Goal: Contribute content: Add original content to the website for others to see

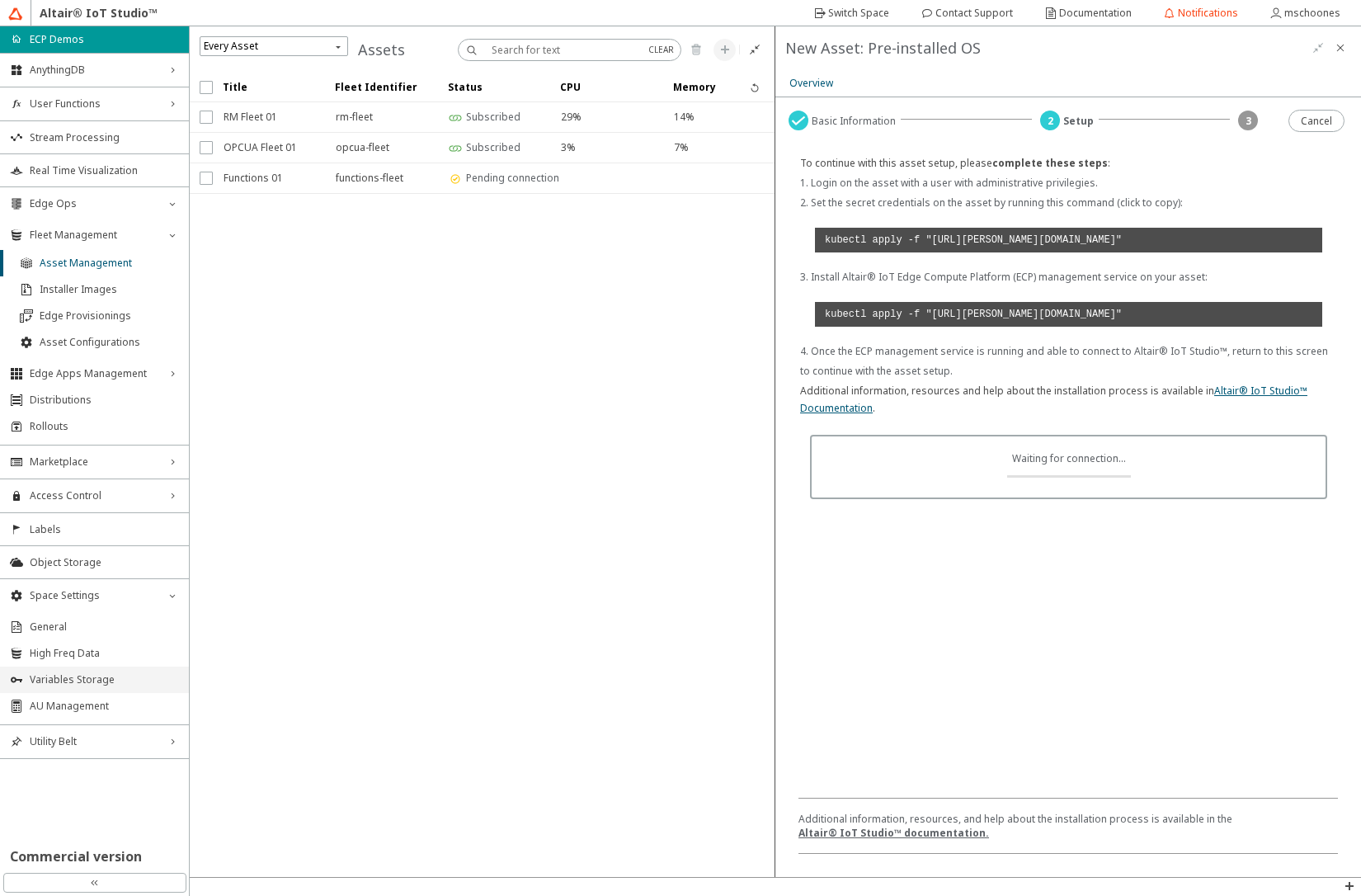
click at [79, 679] on span "Variables Storage" at bounding box center [104, 679] width 149 height 13
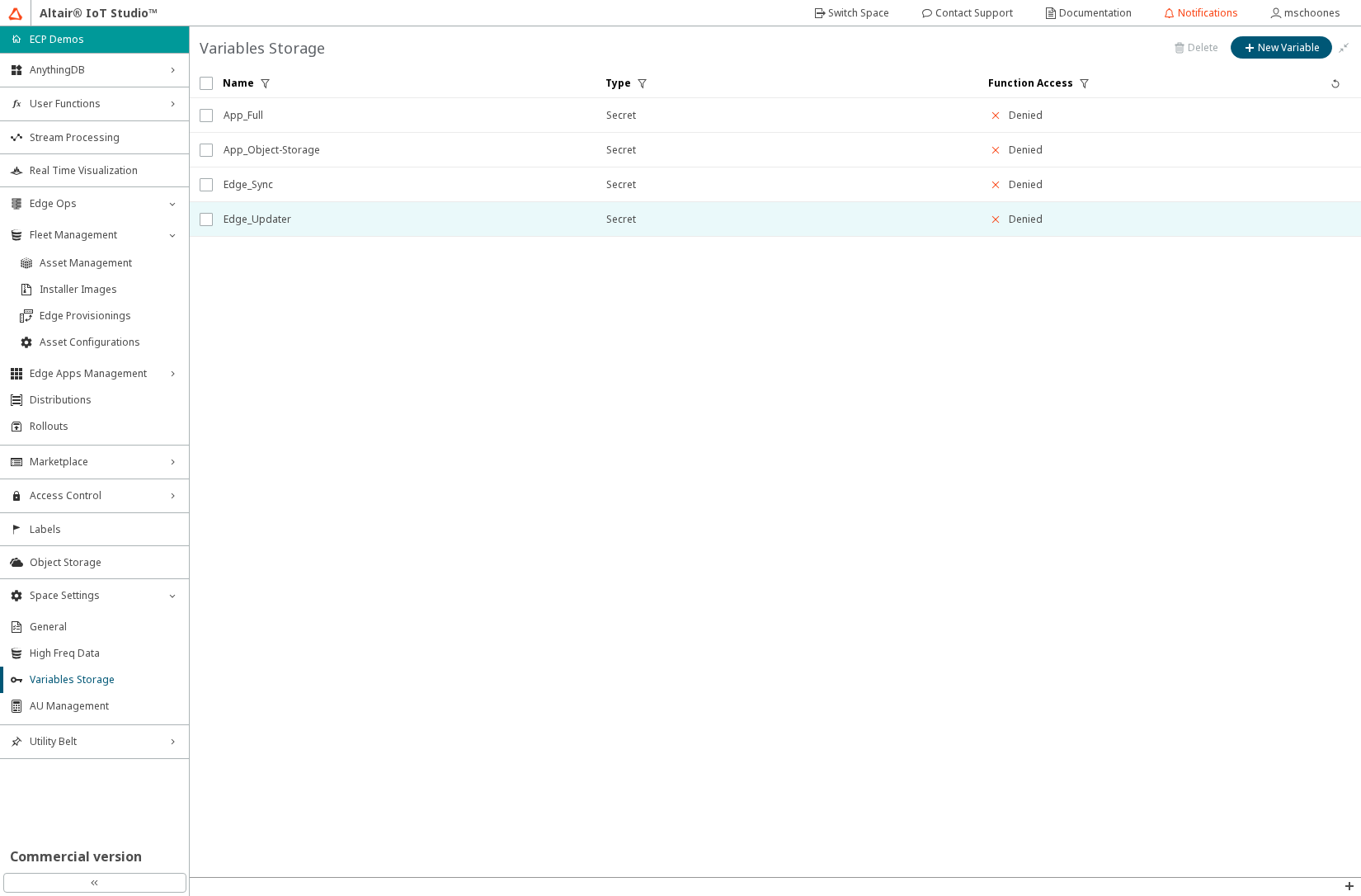
click at [275, 214] on span "Edge_Updater" at bounding box center [404, 219] width 361 height 30
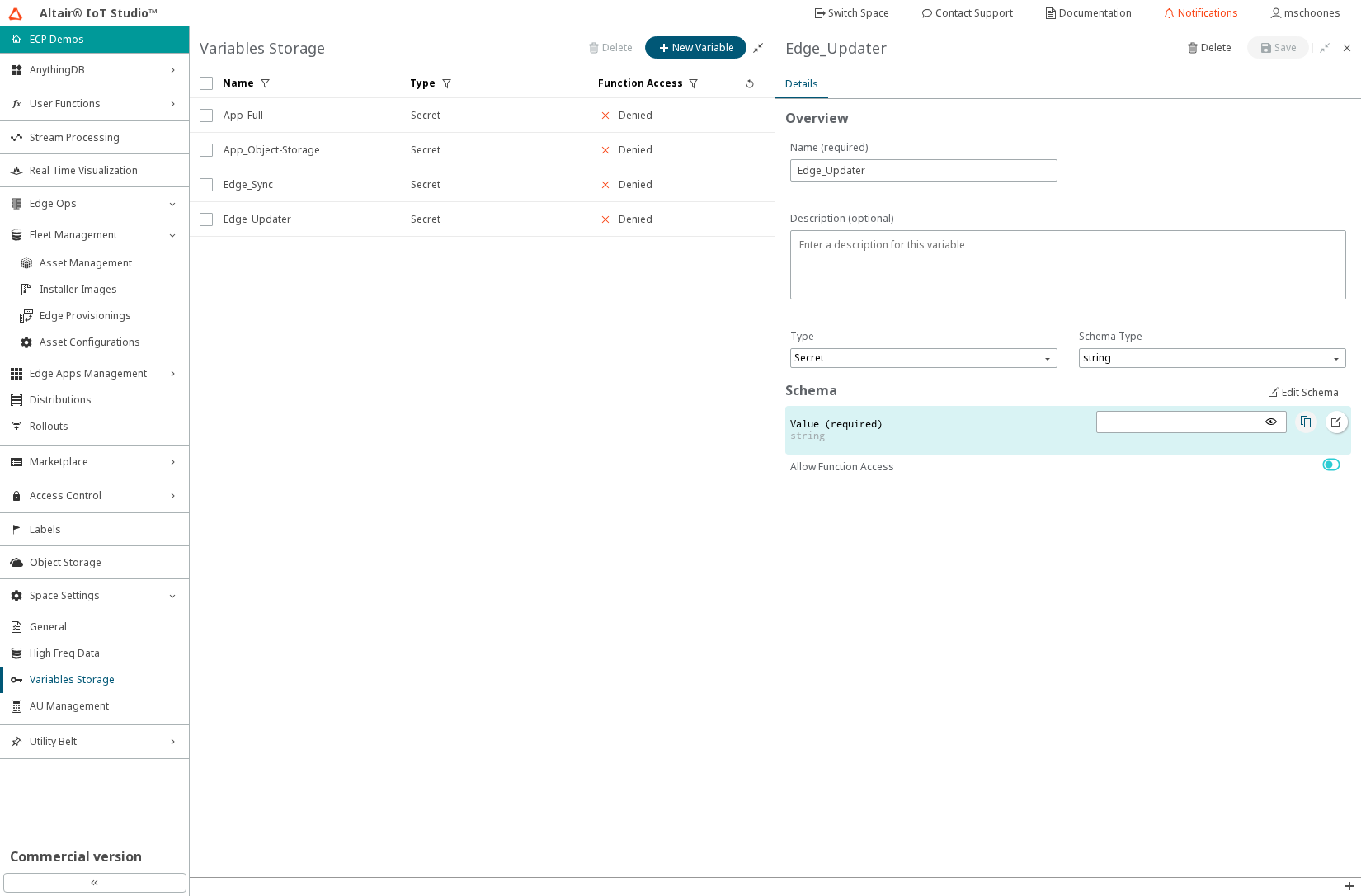
click at [1312, 420] on paper-button at bounding box center [1306, 422] width 22 height 22
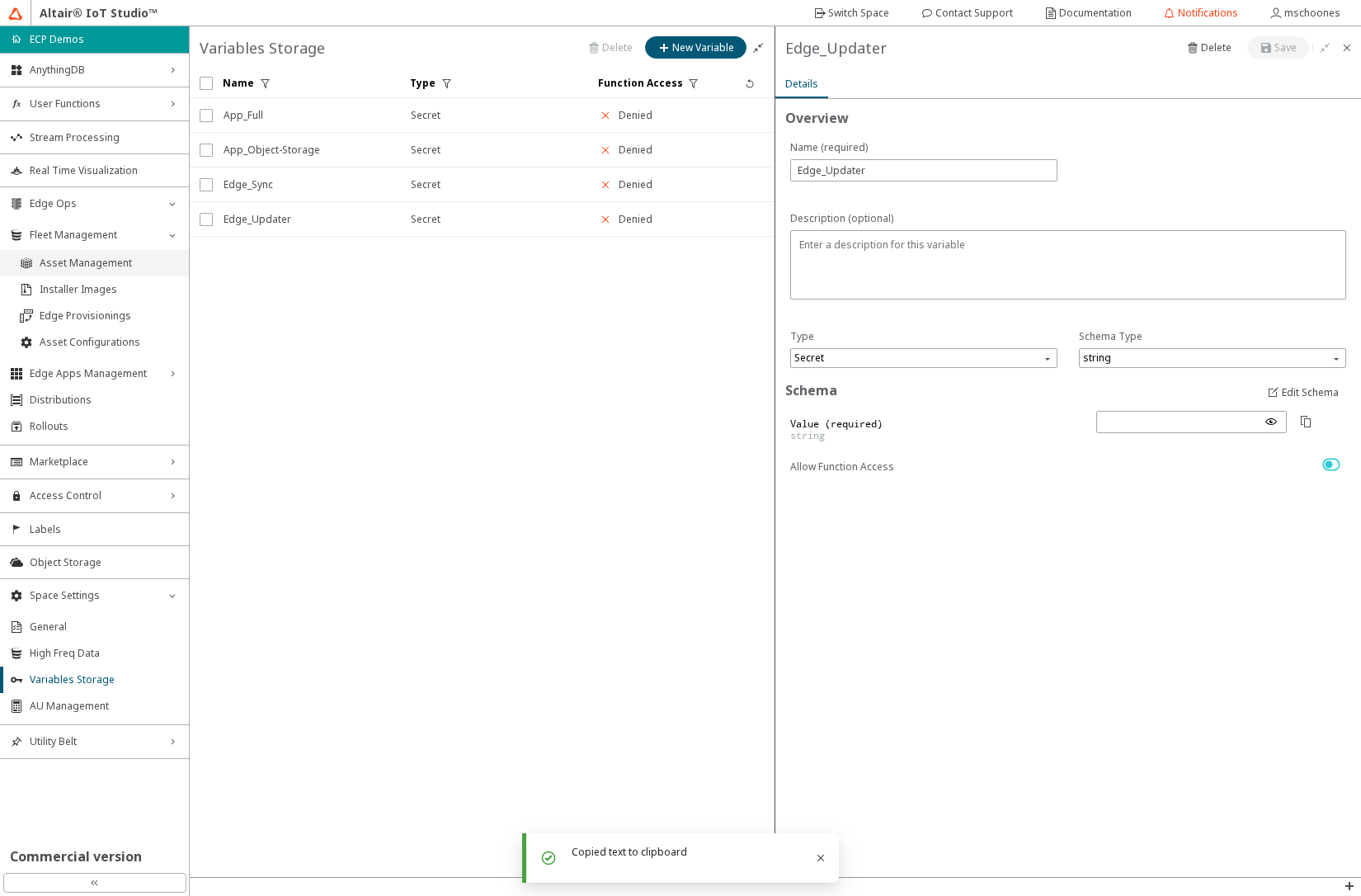
click at [106, 261] on span "Asset Management" at bounding box center [108, 263] width 139 height 13
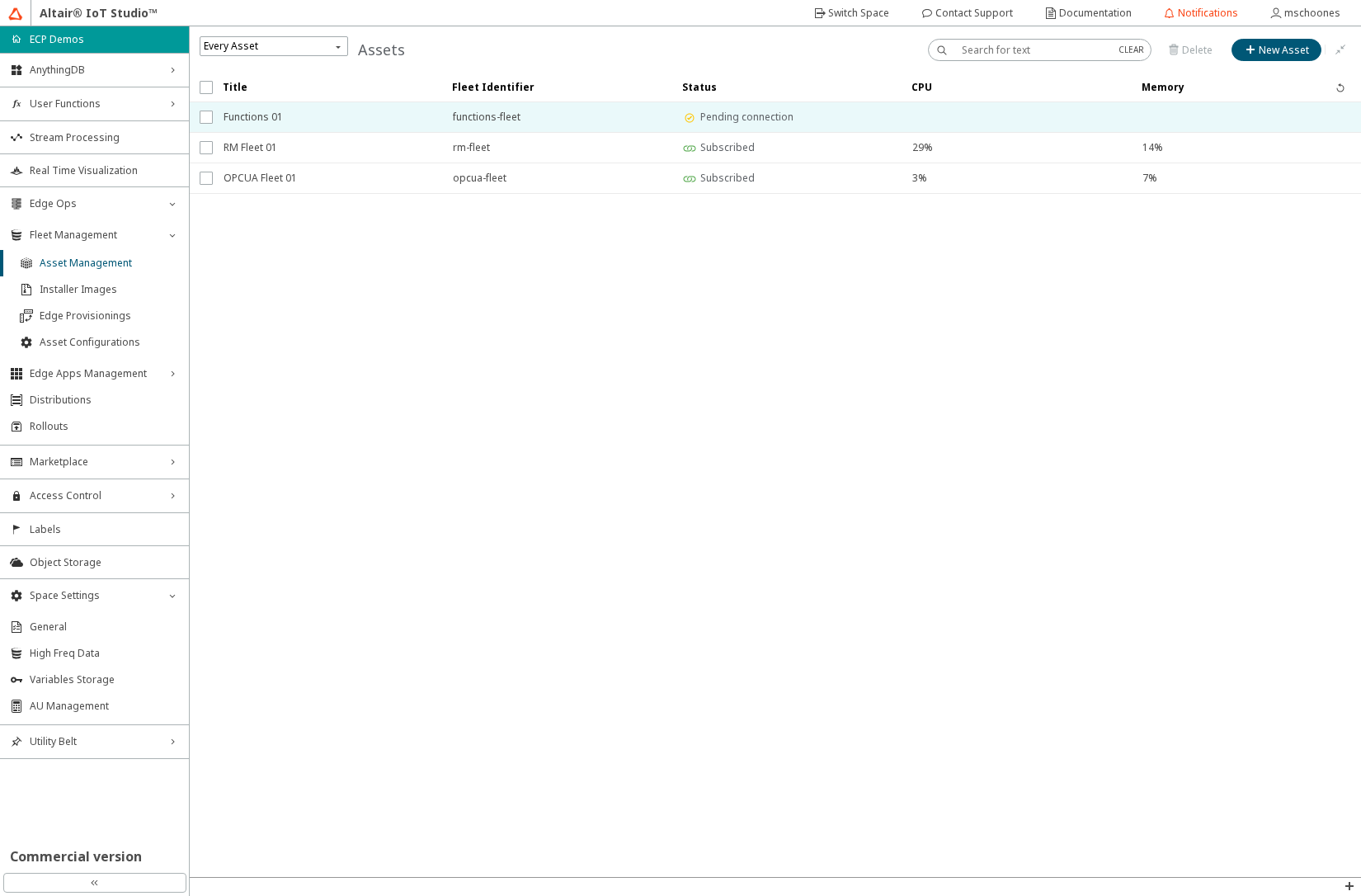
click at [300, 107] on span "Functions 01" at bounding box center [328, 117] width 208 height 30
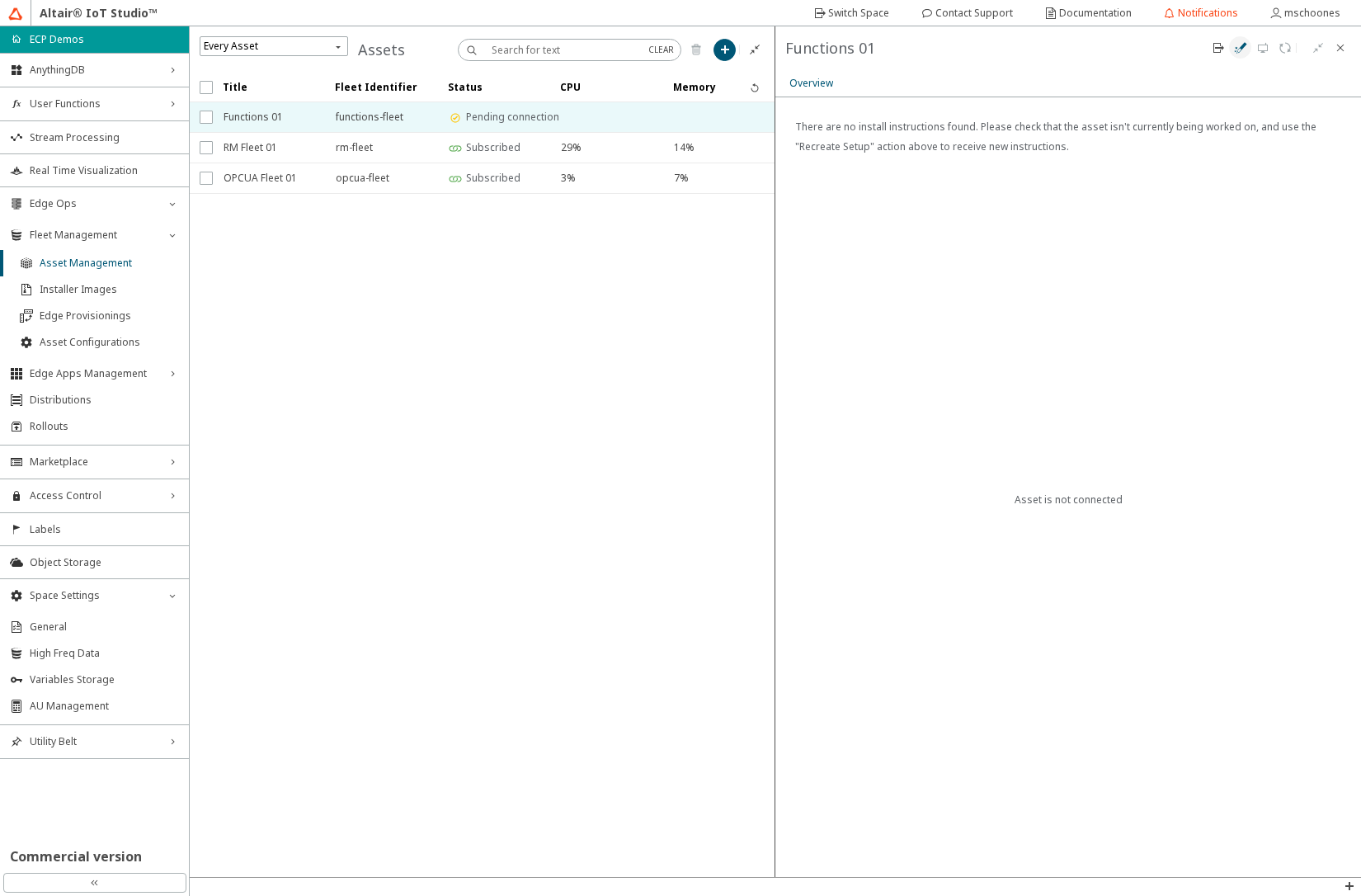
click at [1238, 49] on iron-icon at bounding box center [1240, 47] width 13 height 13
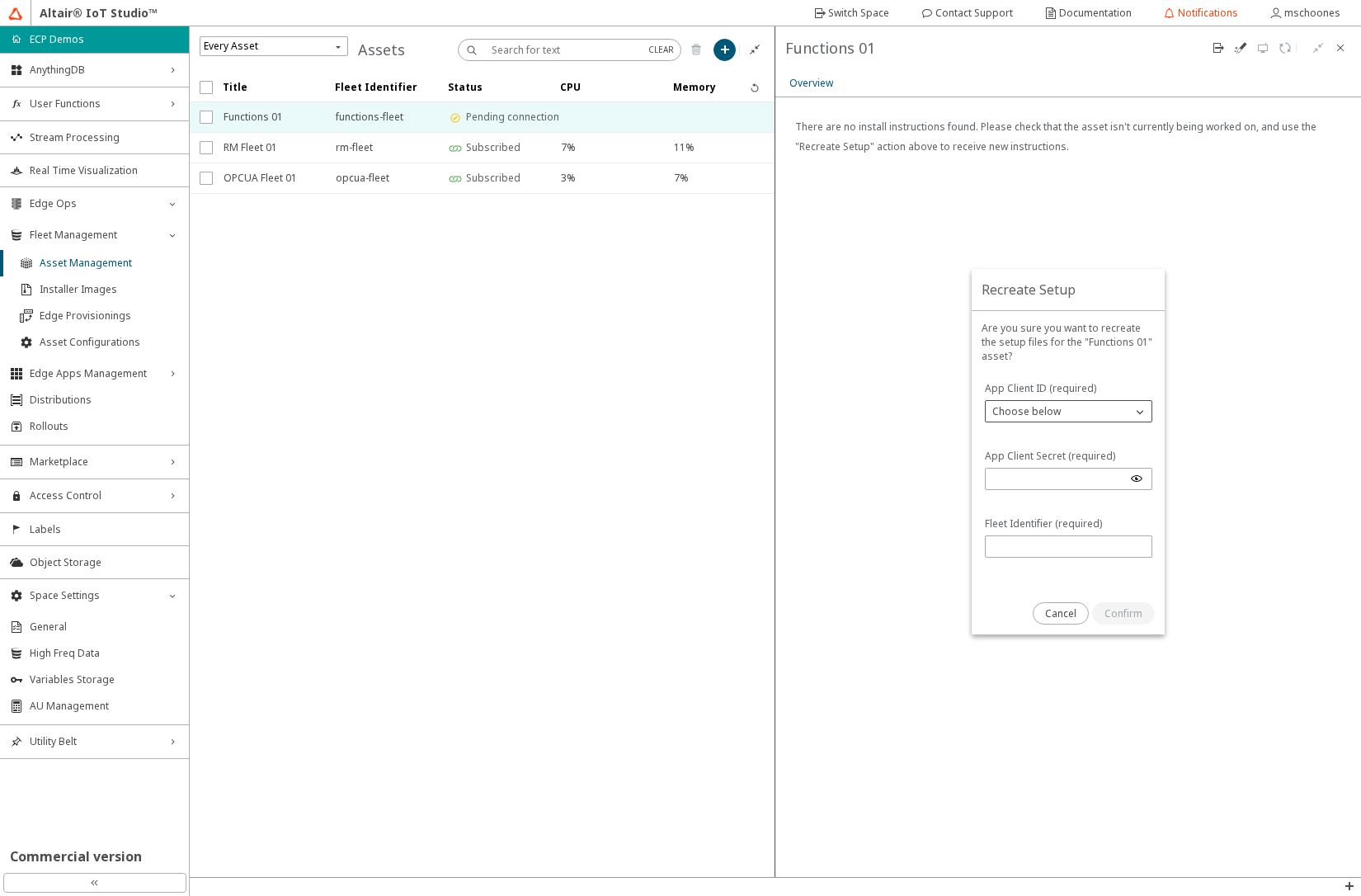
click at [1019, 406] on p "Choose below" at bounding box center [1027, 411] width 82 height 14
click at [1010, 452] on div "Edge Updater" at bounding box center [1068, 460] width 163 height 24
click at [1034, 551] on input "text" at bounding box center [1068, 546] width 152 height 14
type input "functions-fleet"
click at [0, 0] on slot "Cancel" at bounding box center [0, 0] width 0 height 0
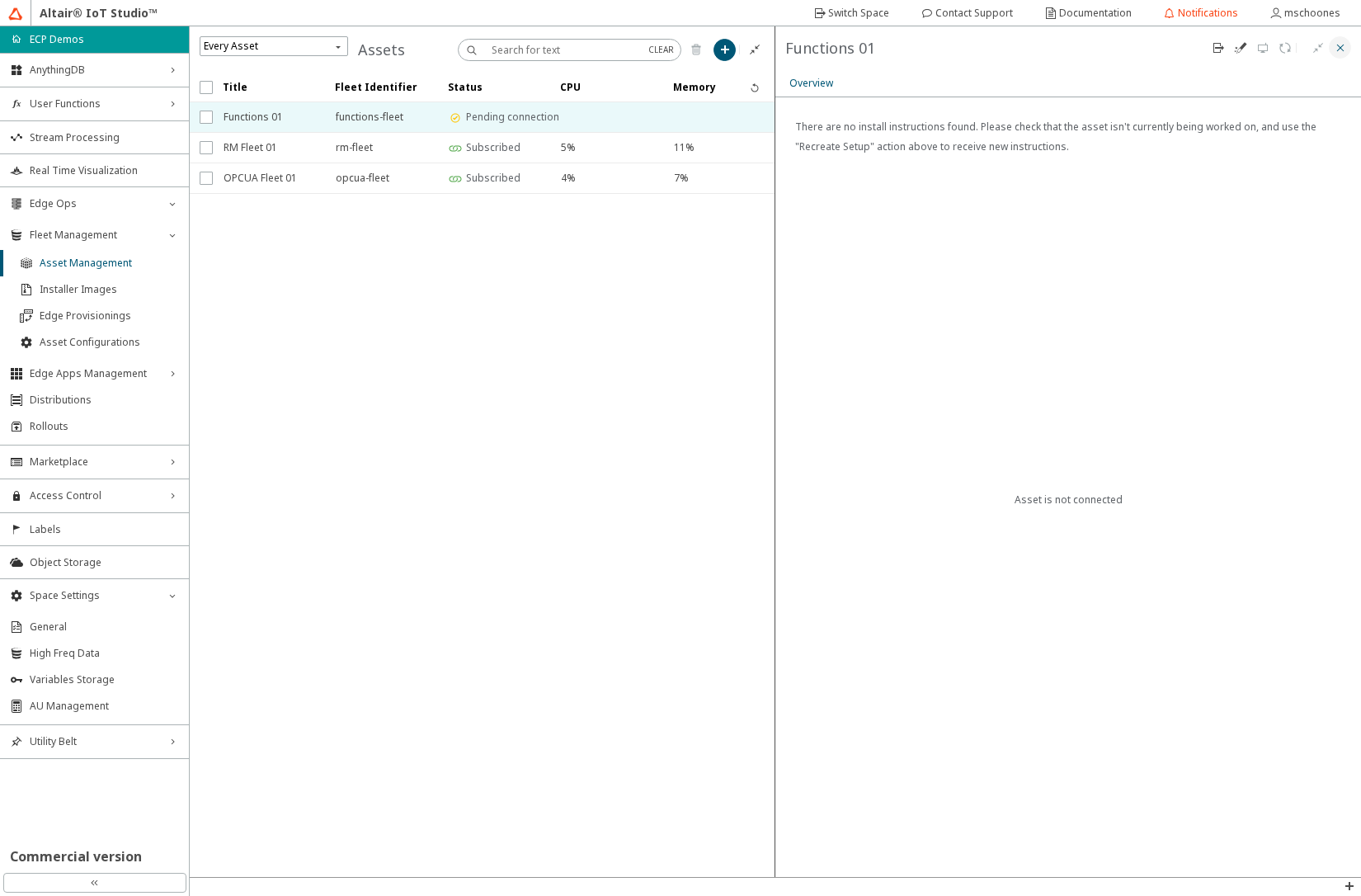
click at [1346, 45] on iron-icon at bounding box center [1340, 47] width 13 height 13
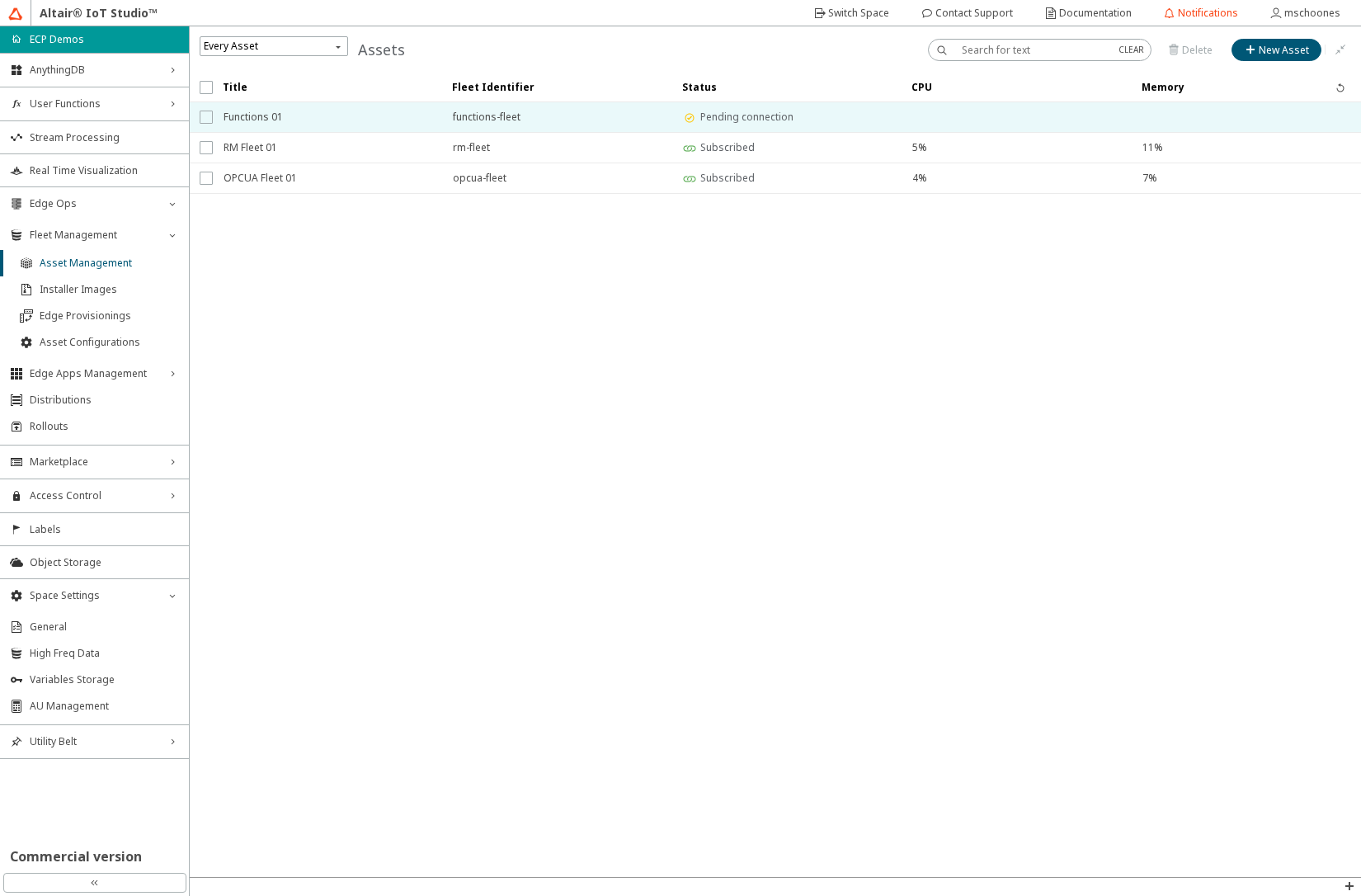
click at [209, 119] on input "checkbox" at bounding box center [205, 117] width 11 height 13
checkbox input "true"
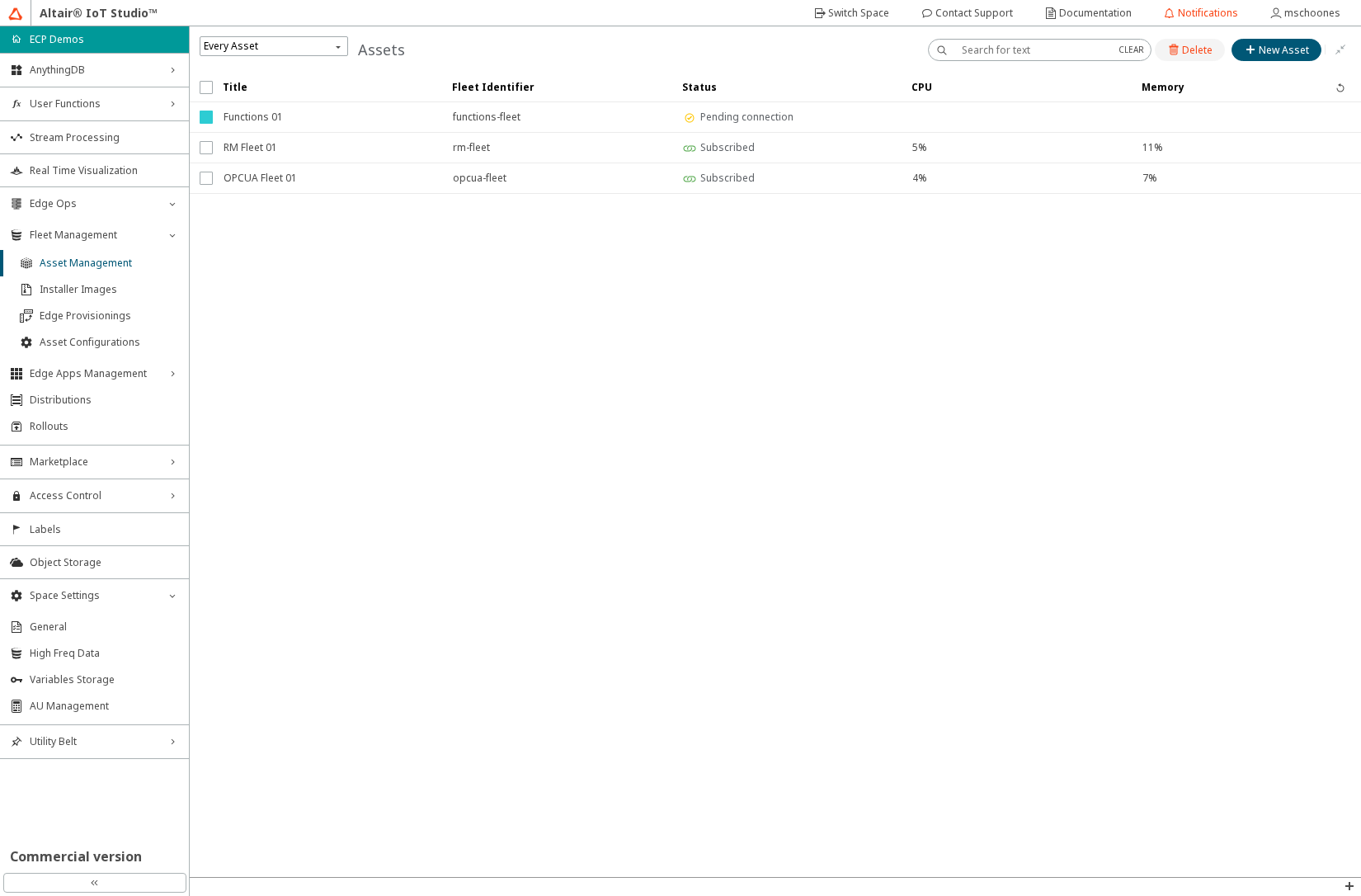
click at [0, 0] on slot "Delete" at bounding box center [0, 0] width 0 height 0
checkbox input "false"
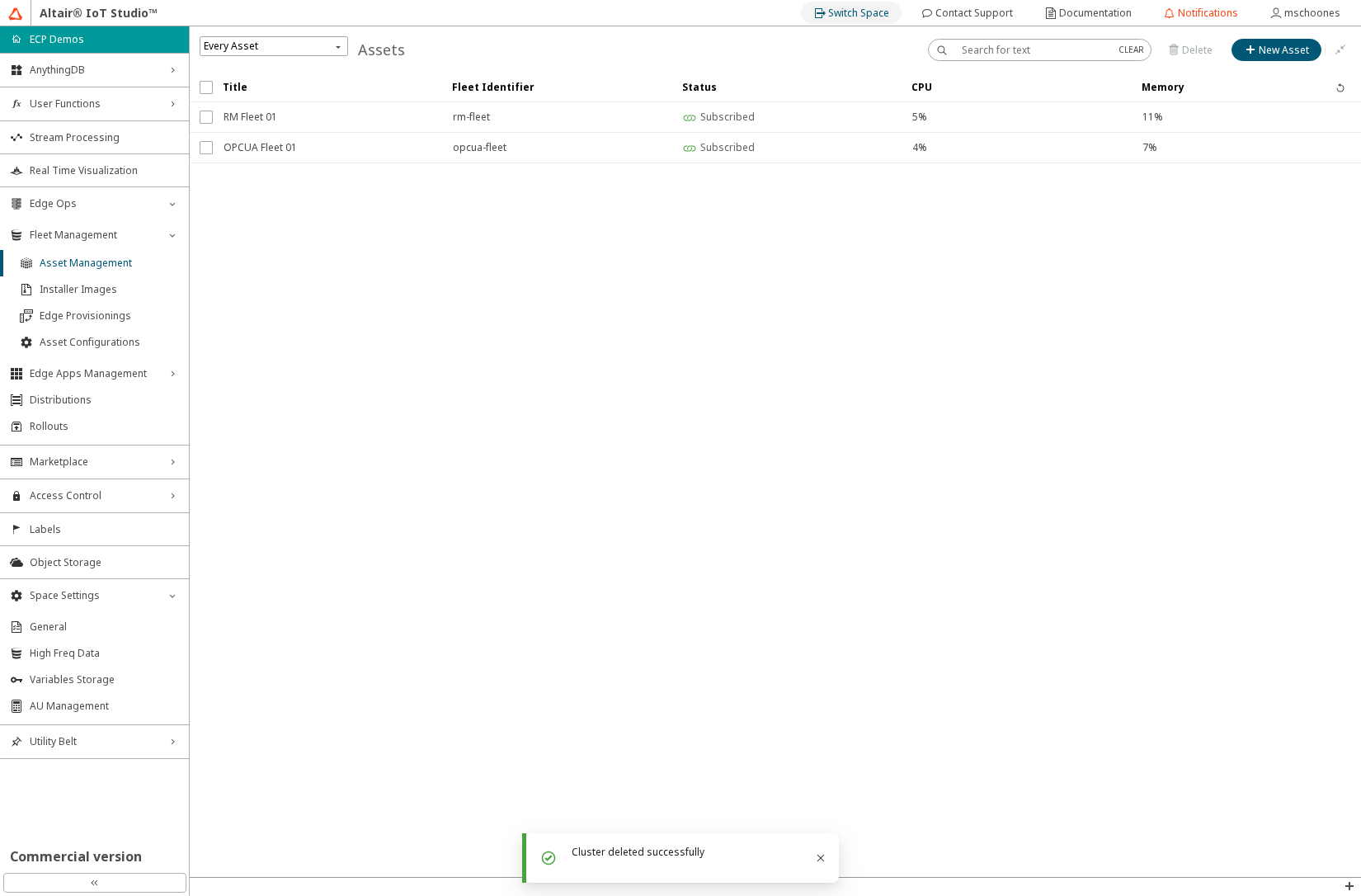
click at [0, 0] on slot "Switch Space" at bounding box center [0, 0] width 0 height 0
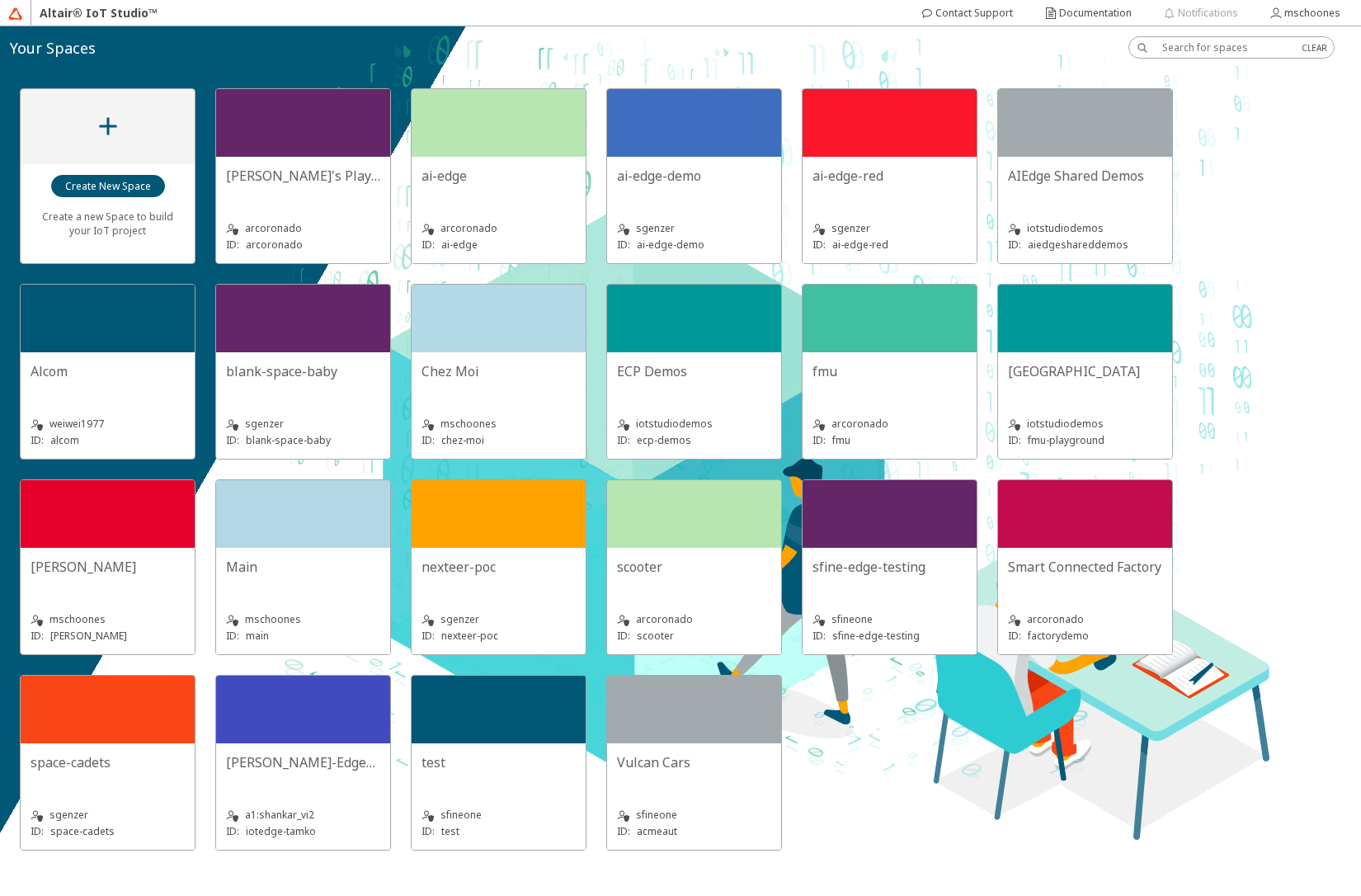
click at [438, 387] on div "Chez Moi" at bounding box center [498, 378] width 154 height 33
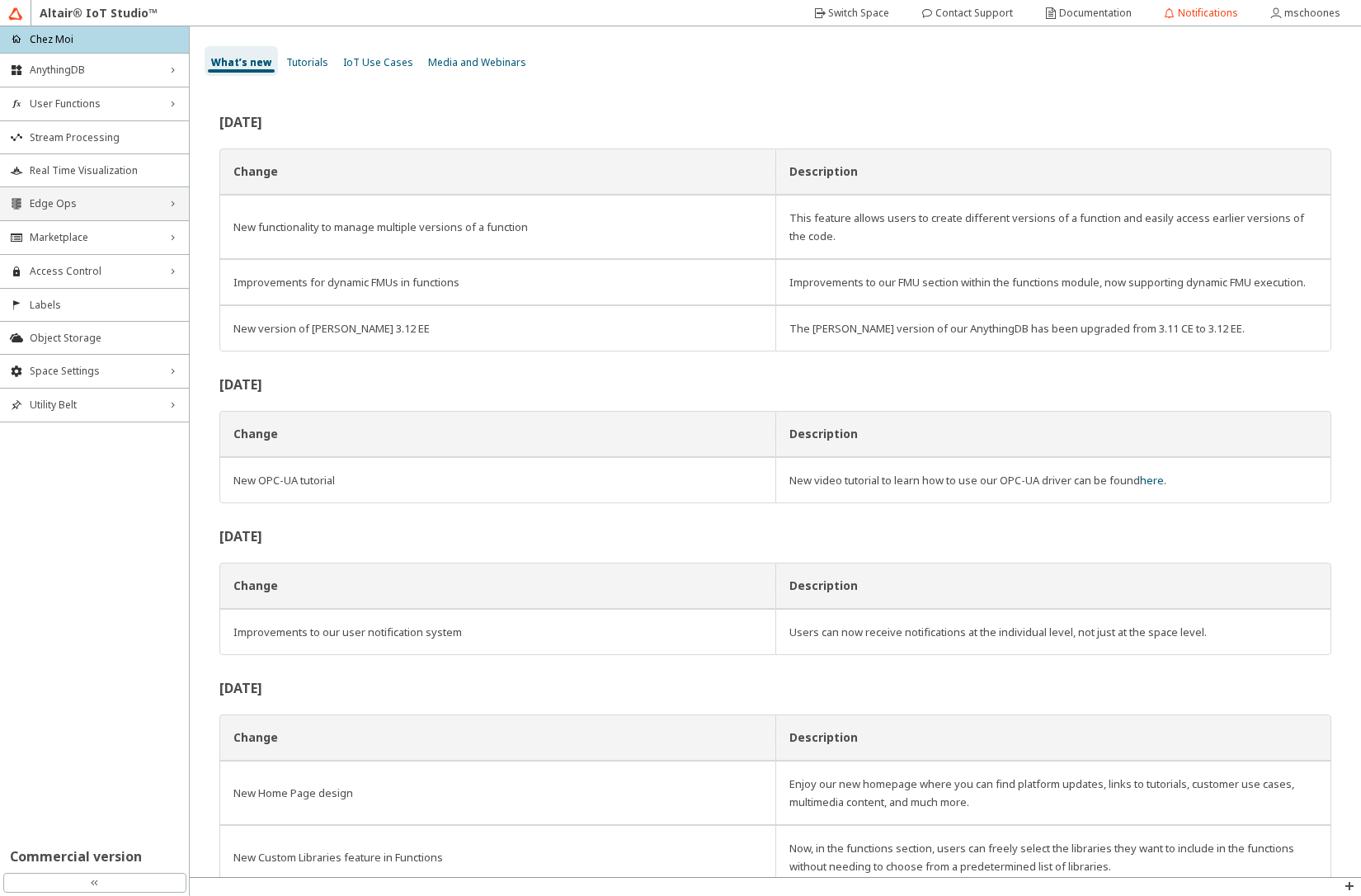
click at [103, 202] on span "Edge Ops" at bounding box center [95, 203] width 130 height 13
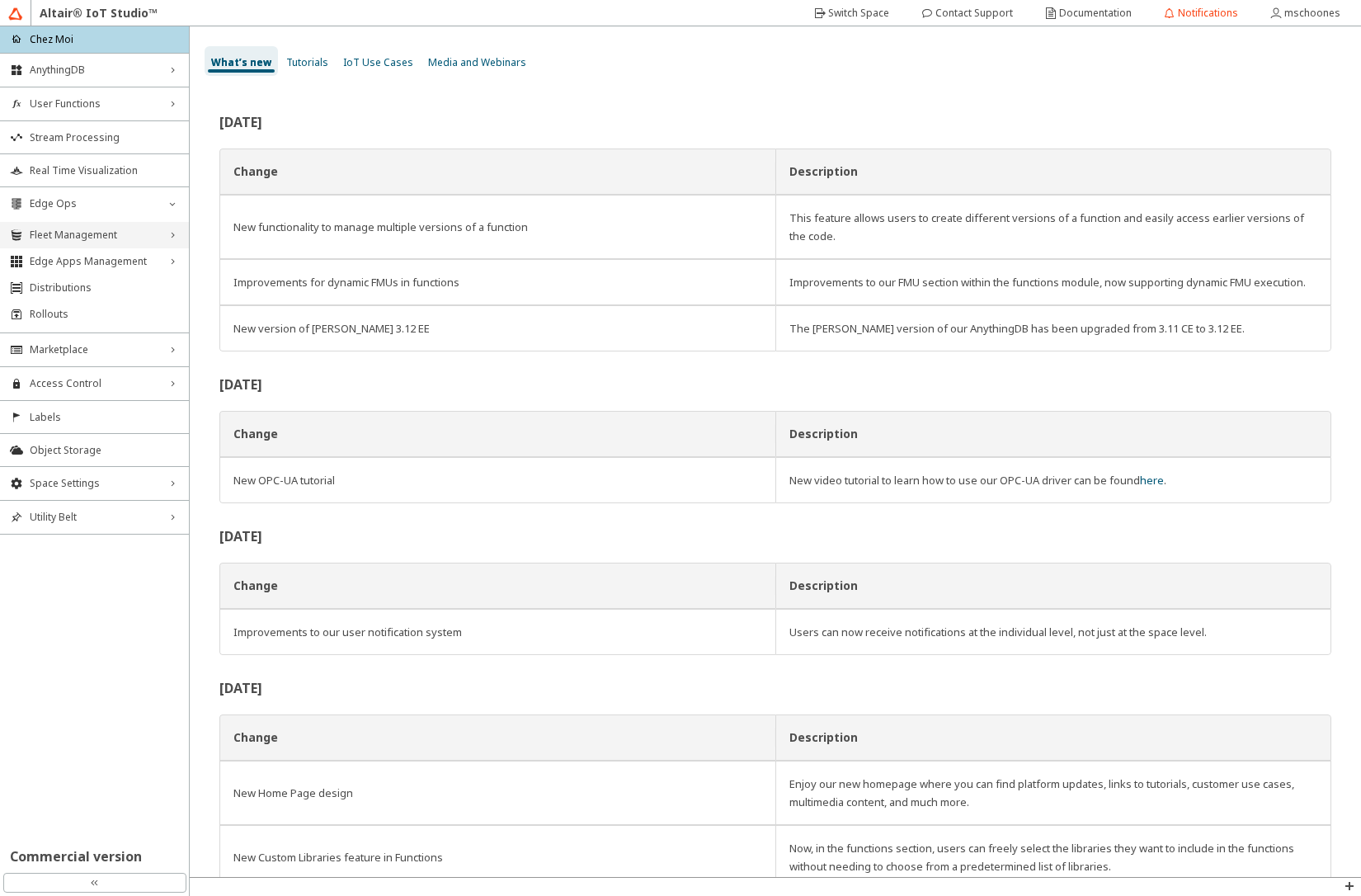
click at [90, 233] on span "Fleet Management" at bounding box center [95, 235] width 130 height 13
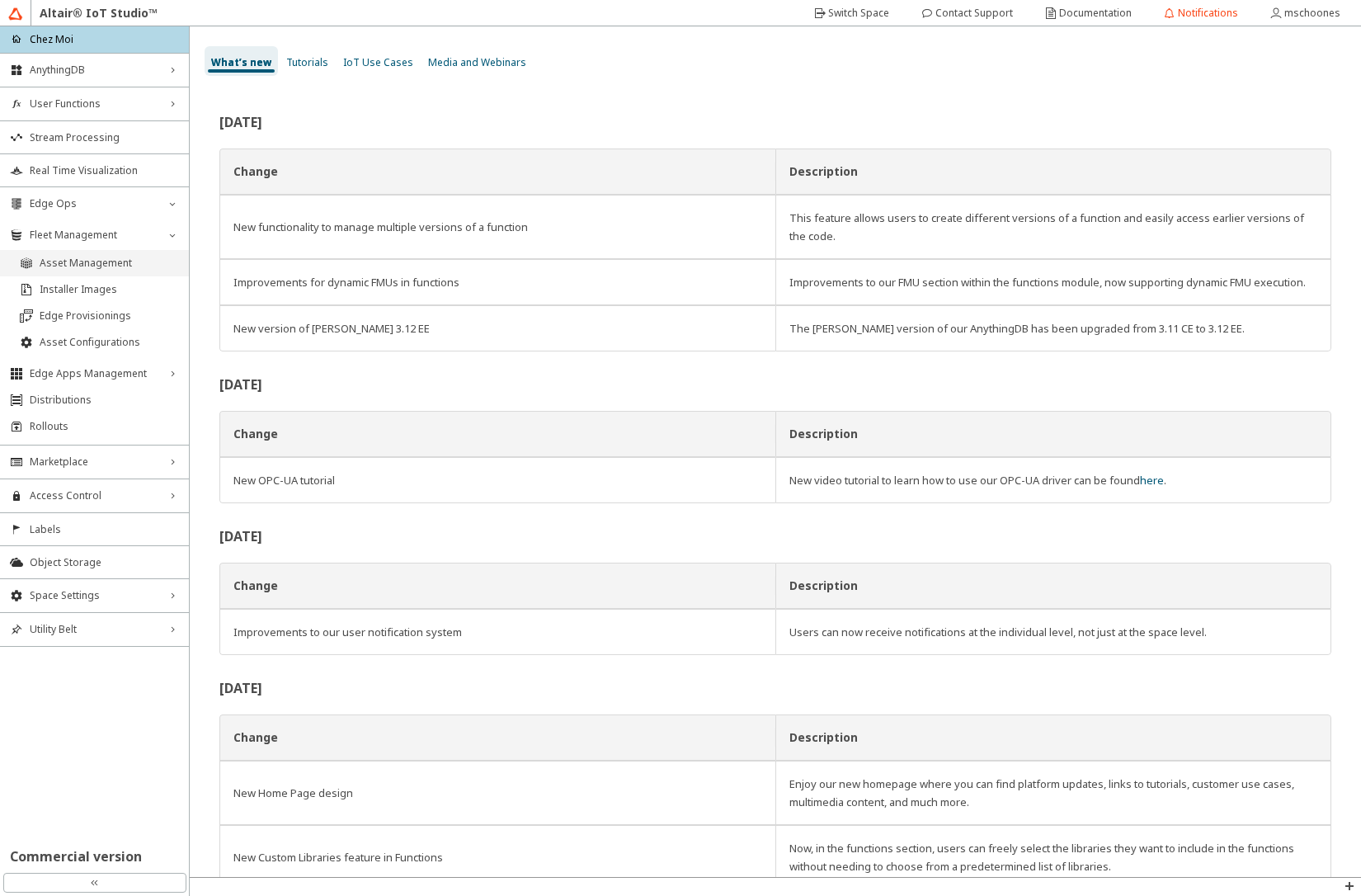
click at [86, 262] on span "Asset Management" at bounding box center [108, 263] width 139 height 13
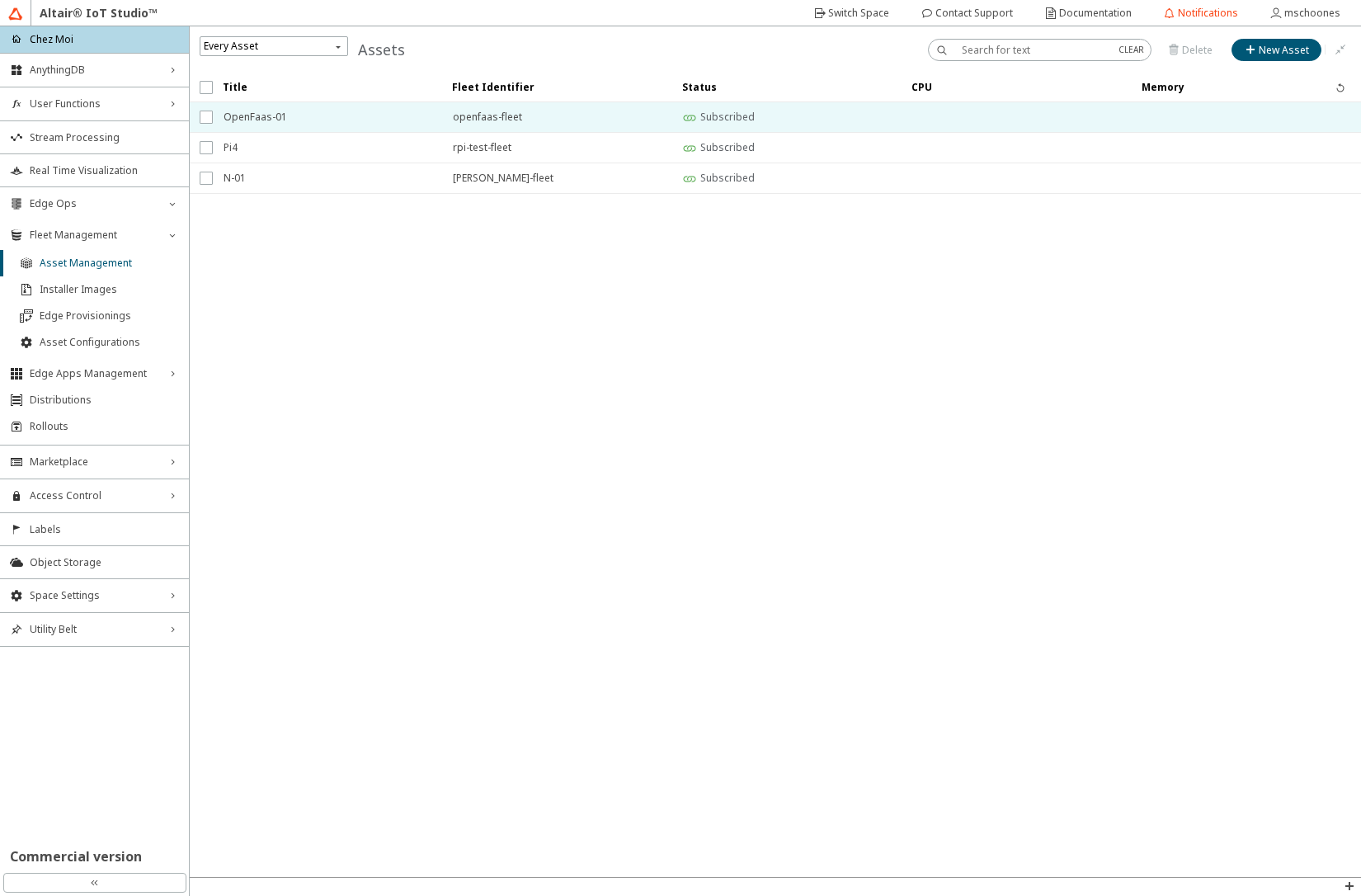
click at [339, 118] on span "OpenFaas-01" at bounding box center [328, 117] width 208 height 30
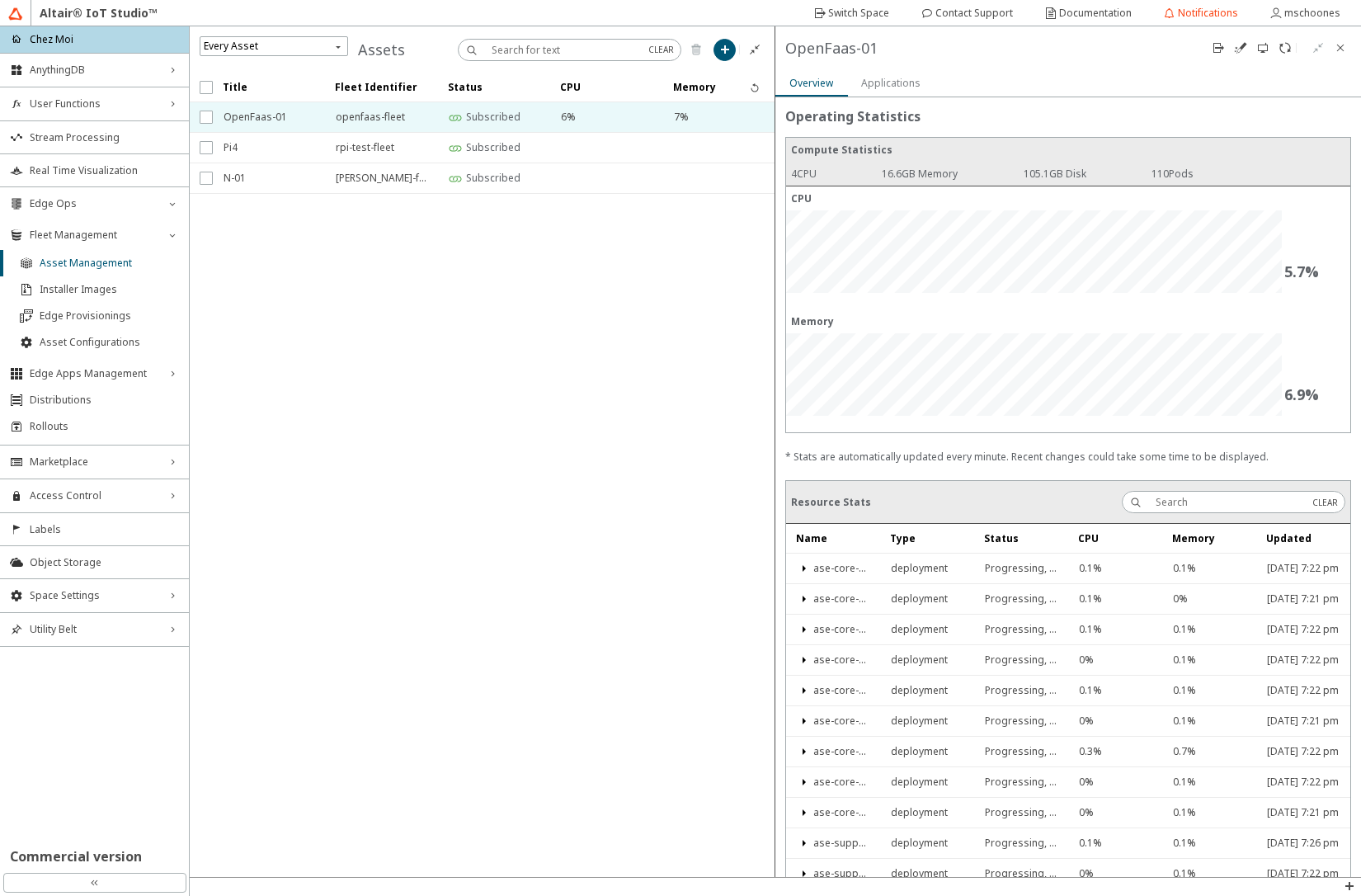
click at [0, 0] on slot "Applications" at bounding box center [0, 0] width 0 height 0
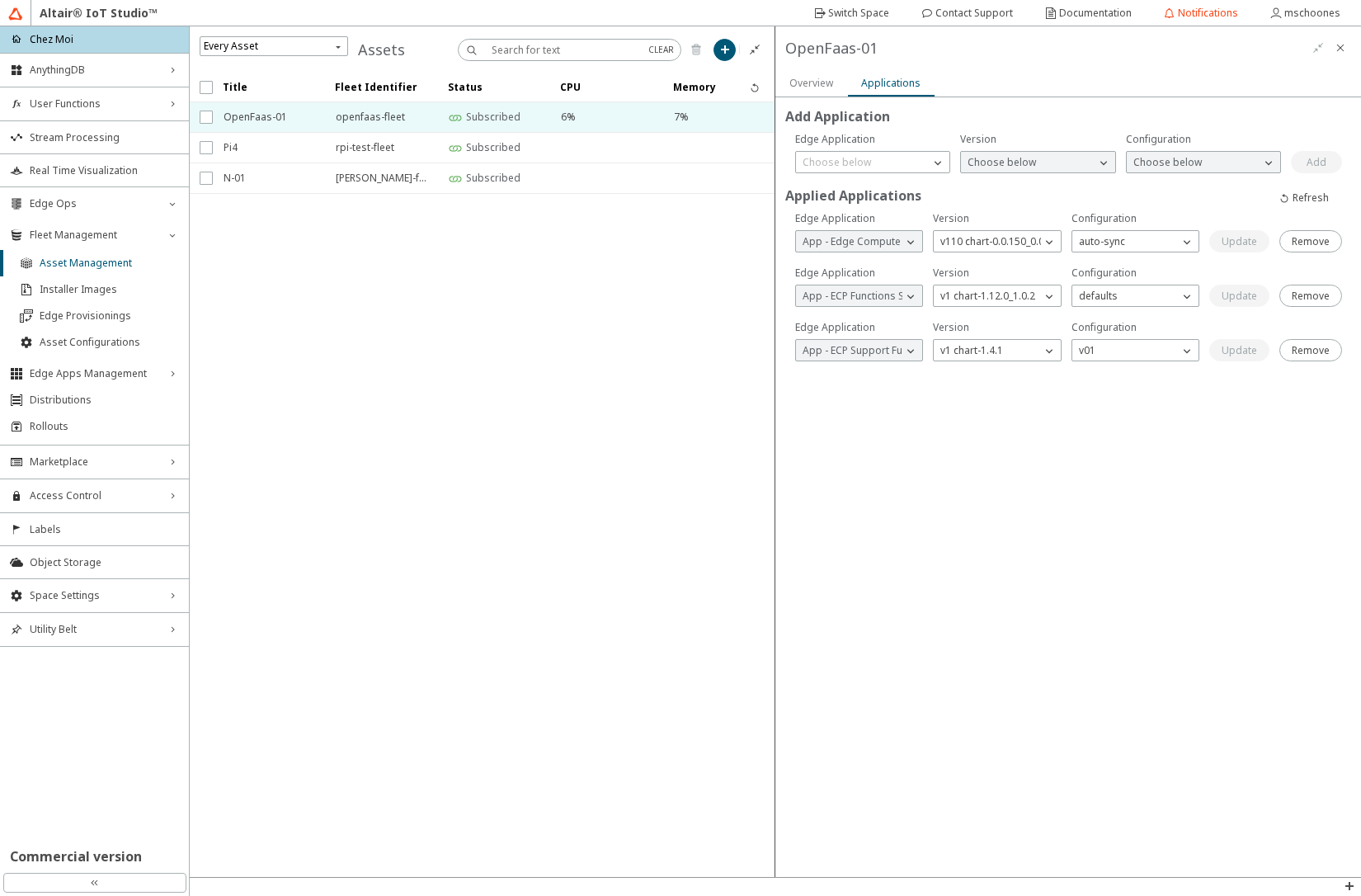
click at [0, 0] on slot "Overview" at bounding box center [0, 0] width 0 height 0
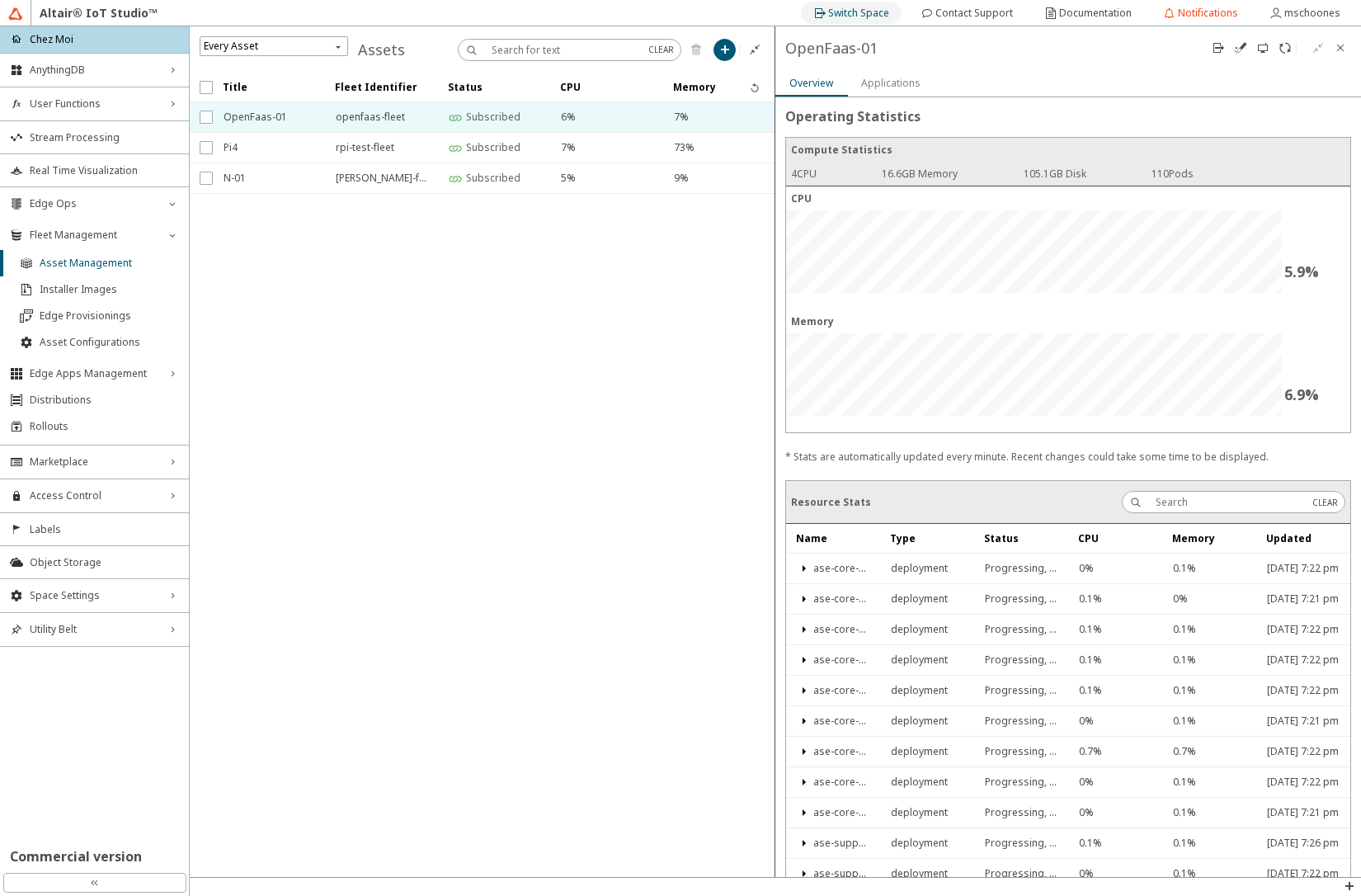
click at [0, 0] on slot "Switch Space" at bounding box center [0, 0] width 0 height 0
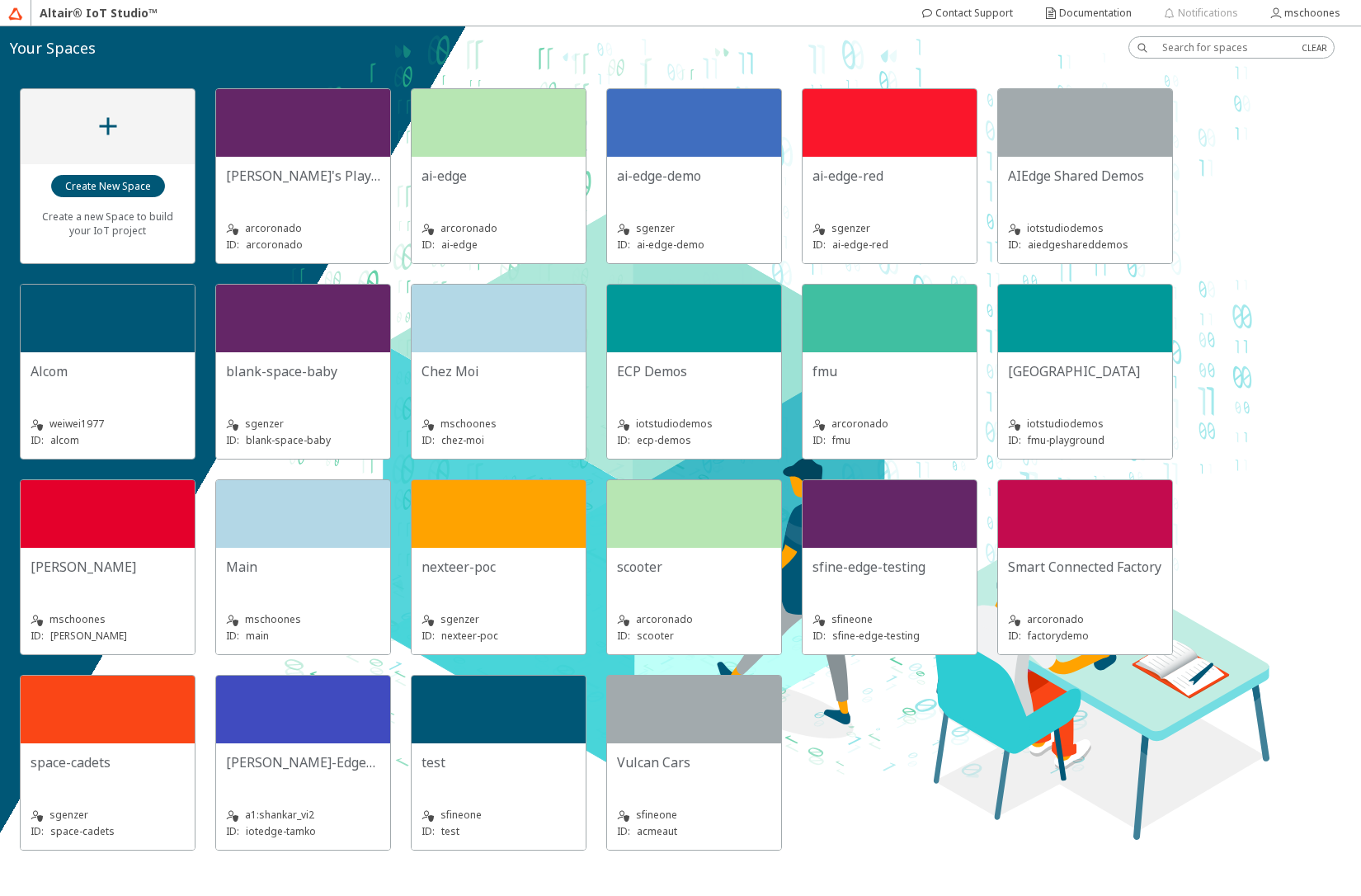
click at [1067, 383] on div "[GEOGRAPHIC_DATA]" at bounding box center [1085, 378] width 154 height 33
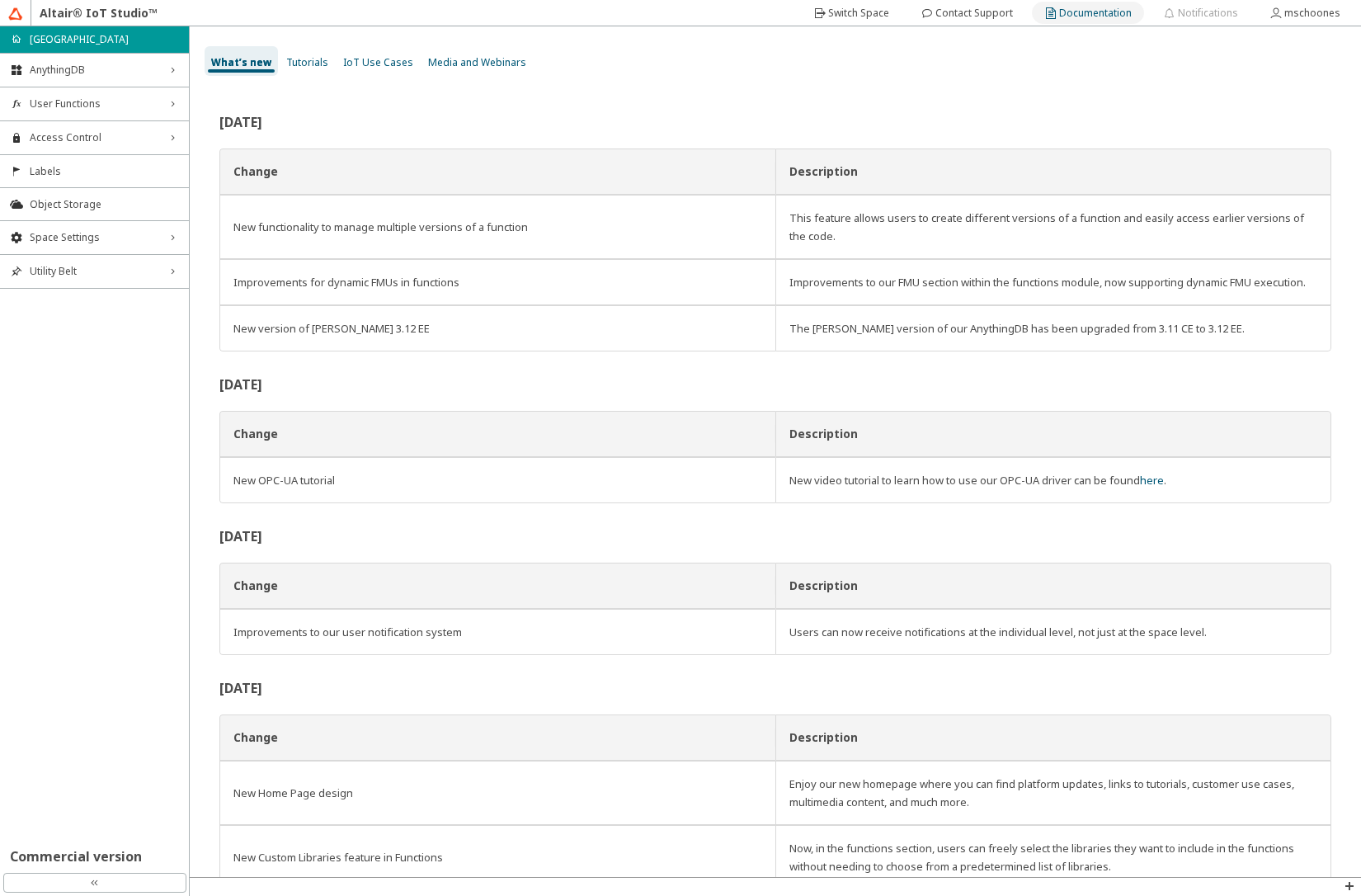
click at [1061, 20] on paper-button "Documentation" at bounding box center [1087, 13] width 112 height 22
click at [85, 73] on span "AnythingDB" at bounding box center [95, 69] width 130 height 13
click at [85, 107] on span "Things" at bounding box center [104, 101] width 149 height 13
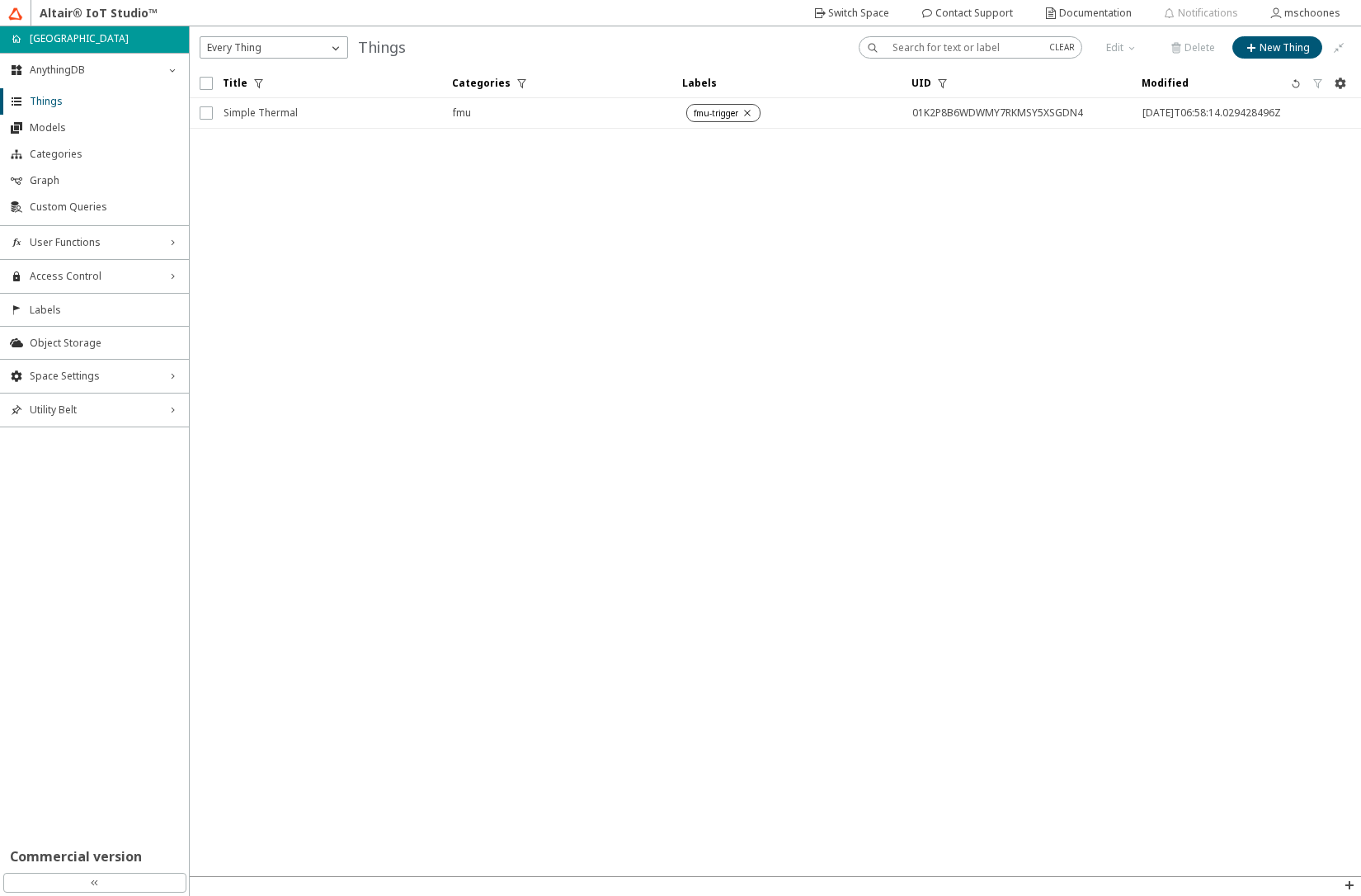
click at [1220, 237] on iron-scroll-threshold "Title Categories Labels UID" at bounding box center [775, 472] width 1172 height 807
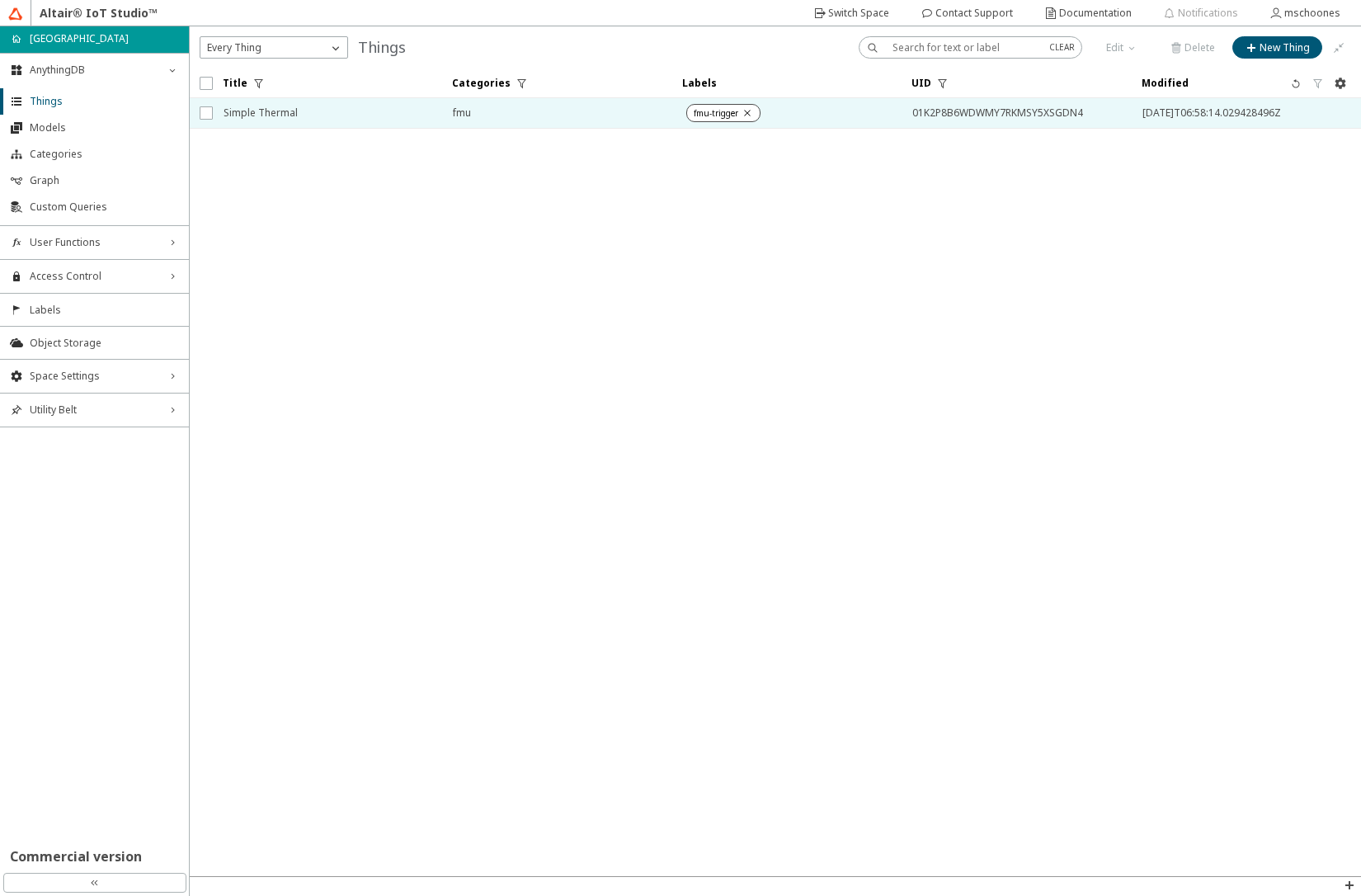
click at [337, 119] on span "Simple Thermal" at bounding box center [328, 113] width 208 height 30
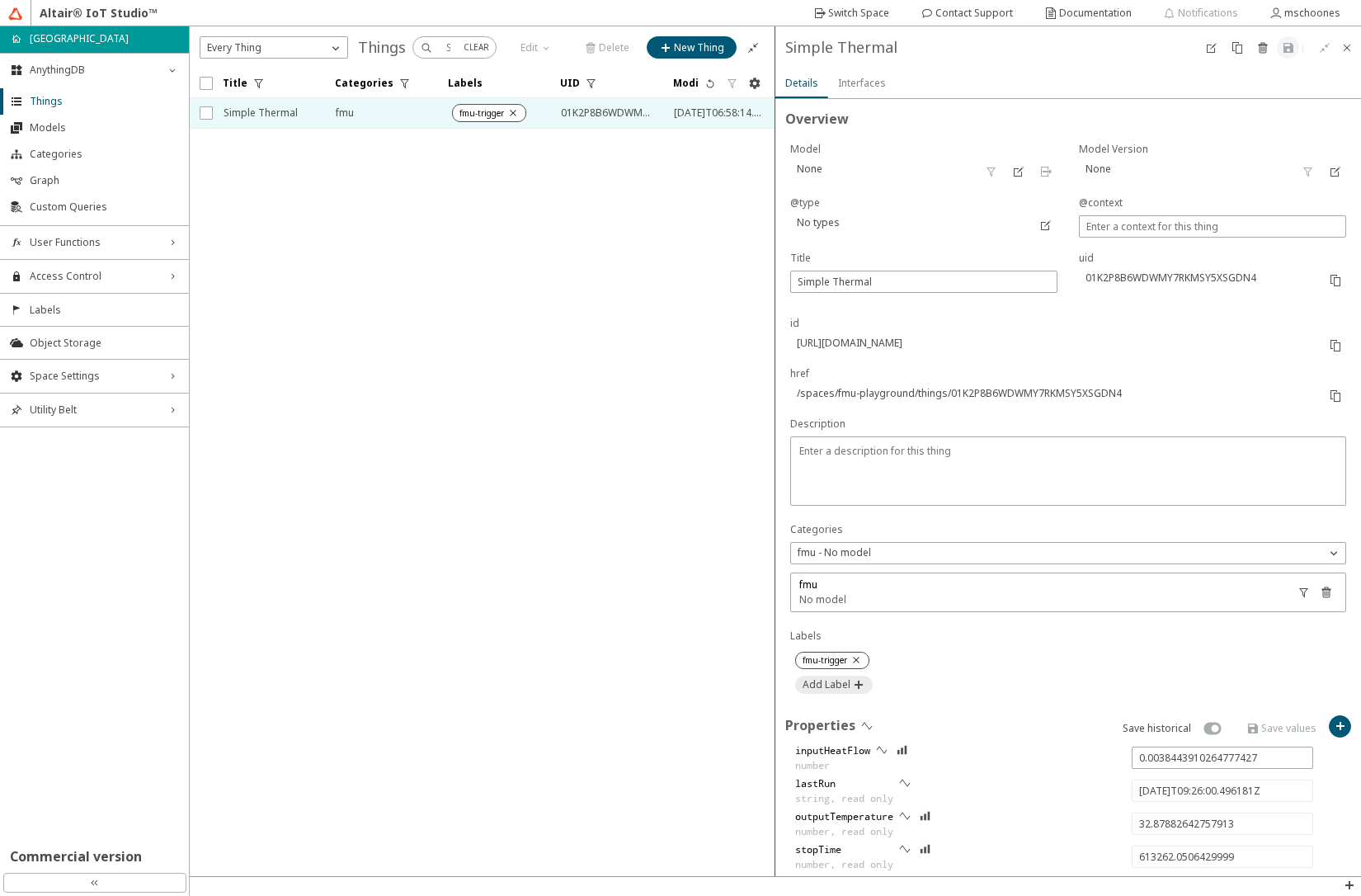
type input "32.99402395068264"
type input "613502.0157329999"
type input "[DATE]T09:30:00.461271Z"
click at [1211, 48] on iron-icon at bounding box center [1211, 47] width 13 height 13
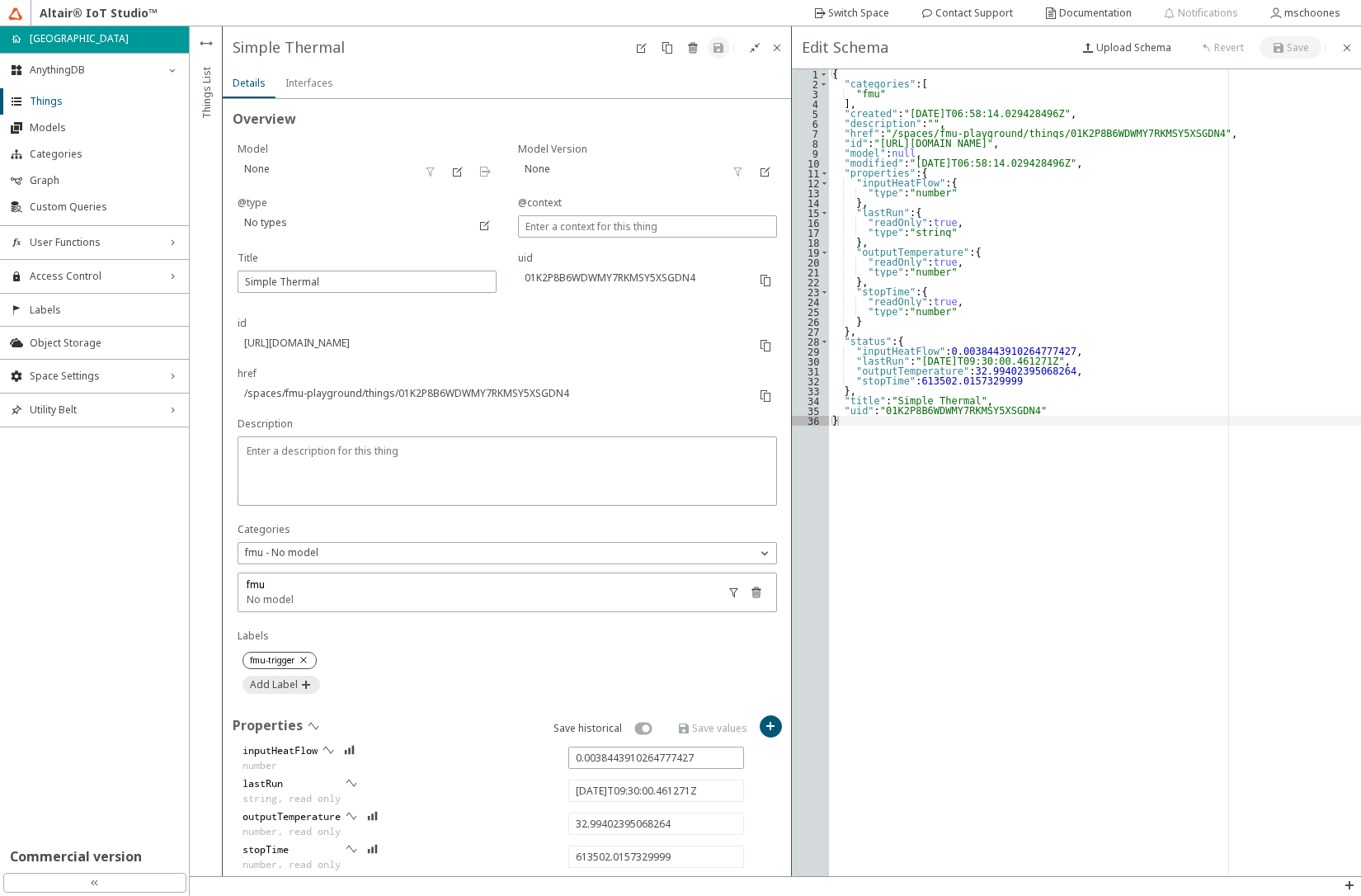
type textarea "}"
click at [1241, 564] on div "{ "categories" : [ "fmu" ] , "created" : "[DATE]T06:58:14.029428496Z" , "descri…" at bounding box center [1094, 482] width 532 height 827
click at [1348, 43] on iron-icon at bounding box center [1346, 47] width 13 height 13
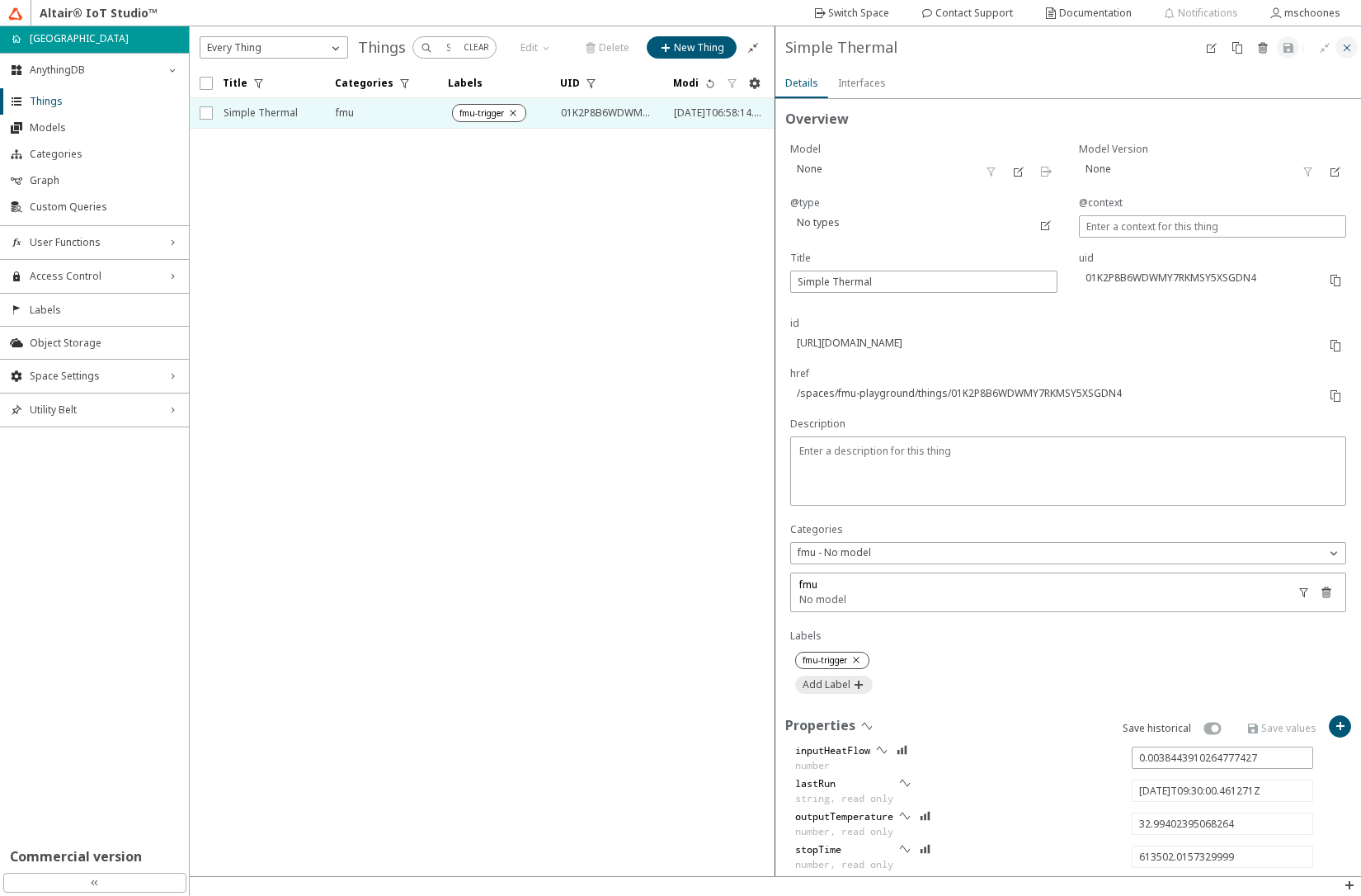
click at [1346, 44] on iron-icon at bounding box center [1346, 47] width 13 height 13
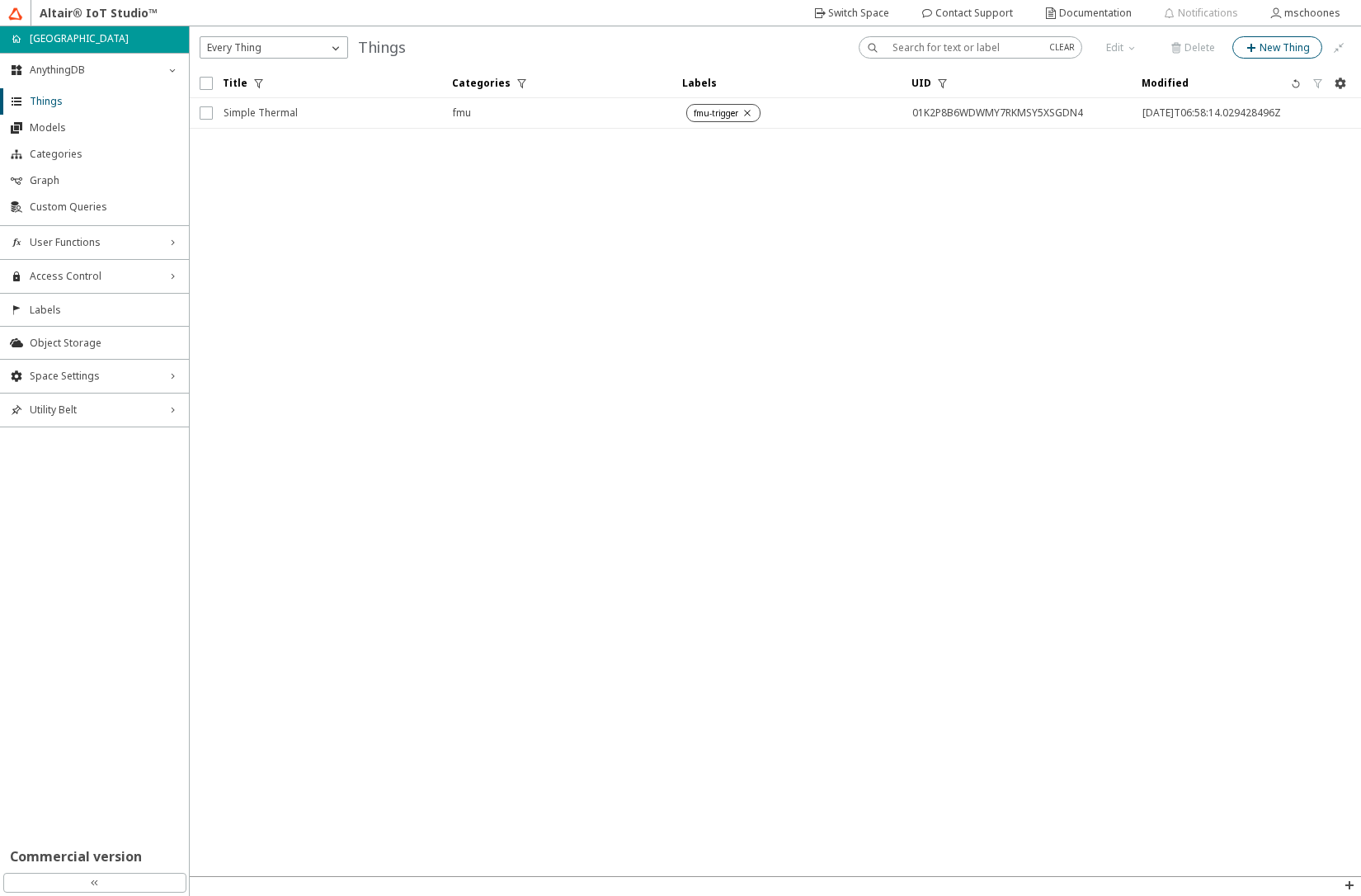
click at [0, 0] on slot "New Thing" at bounding box center [0, 0] width 0 height 0
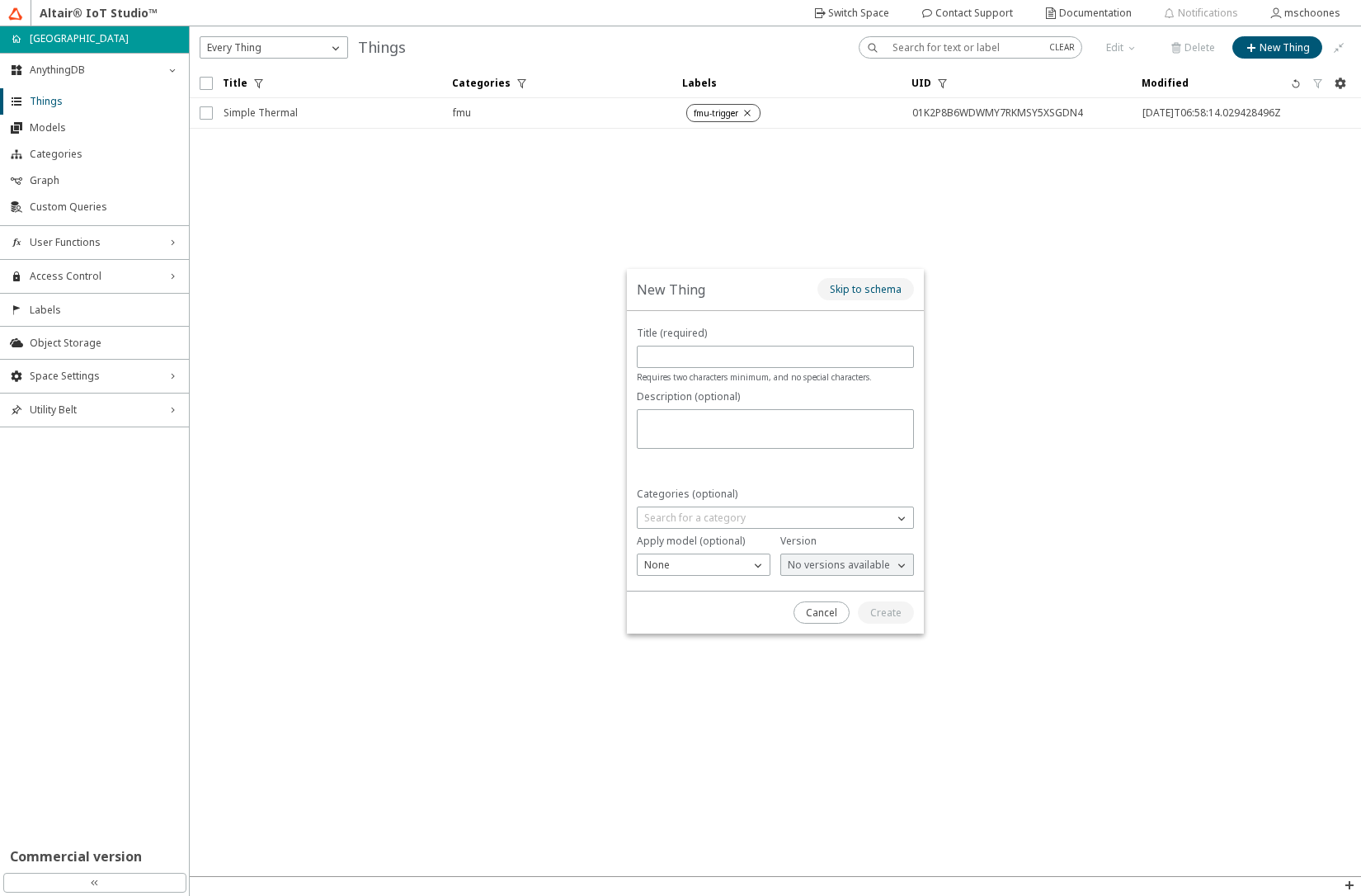
click at [0, 0] on slot "Skip to schema" at bounding box center [0, 0] width 0 height 0
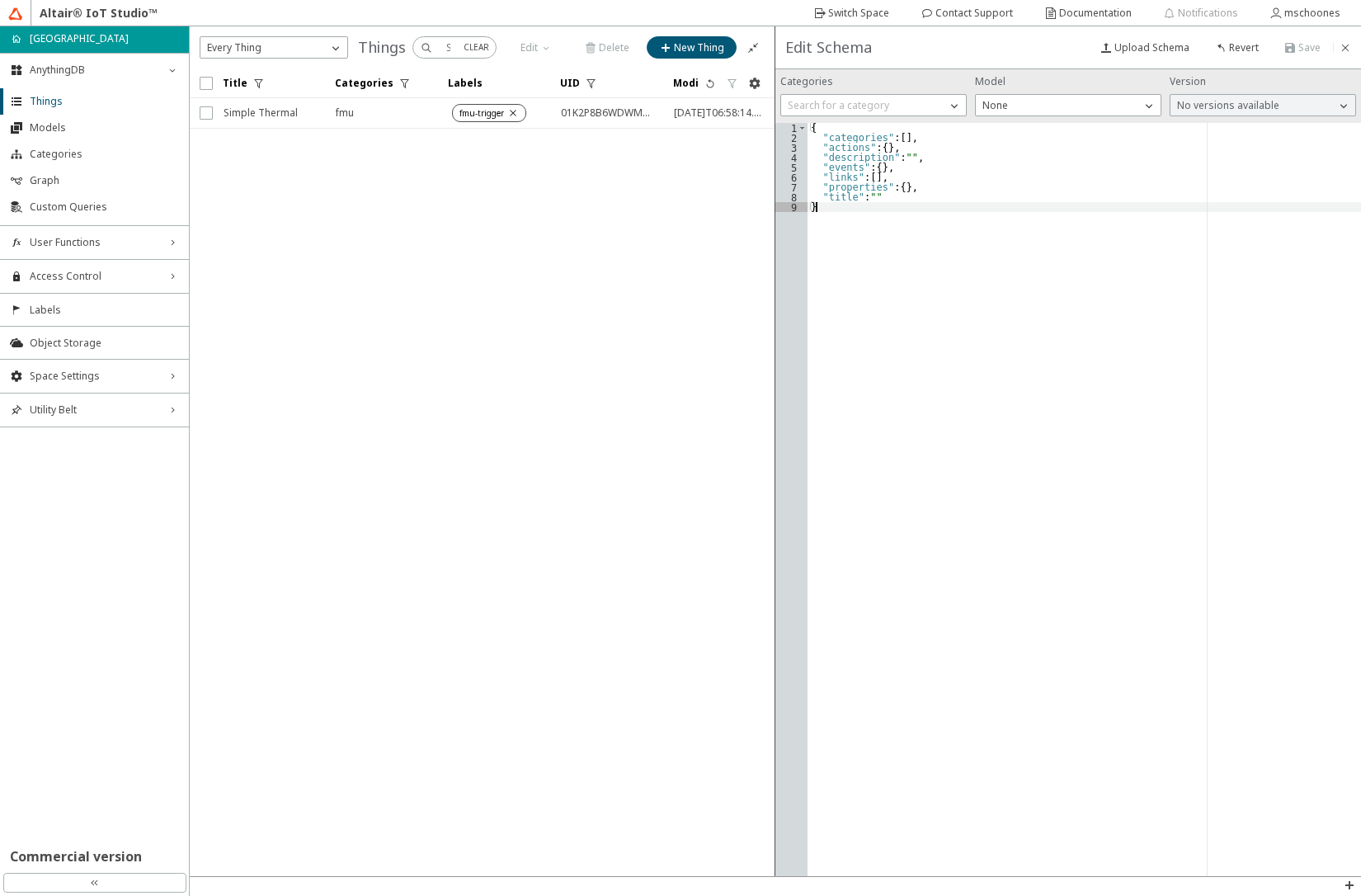
click at [871, 389] on div "{ "categories" : [ ] , "actions" : { } , "description" : "" , "events" : { } , …" at bounding box center [1084, 509] width 554 height 773
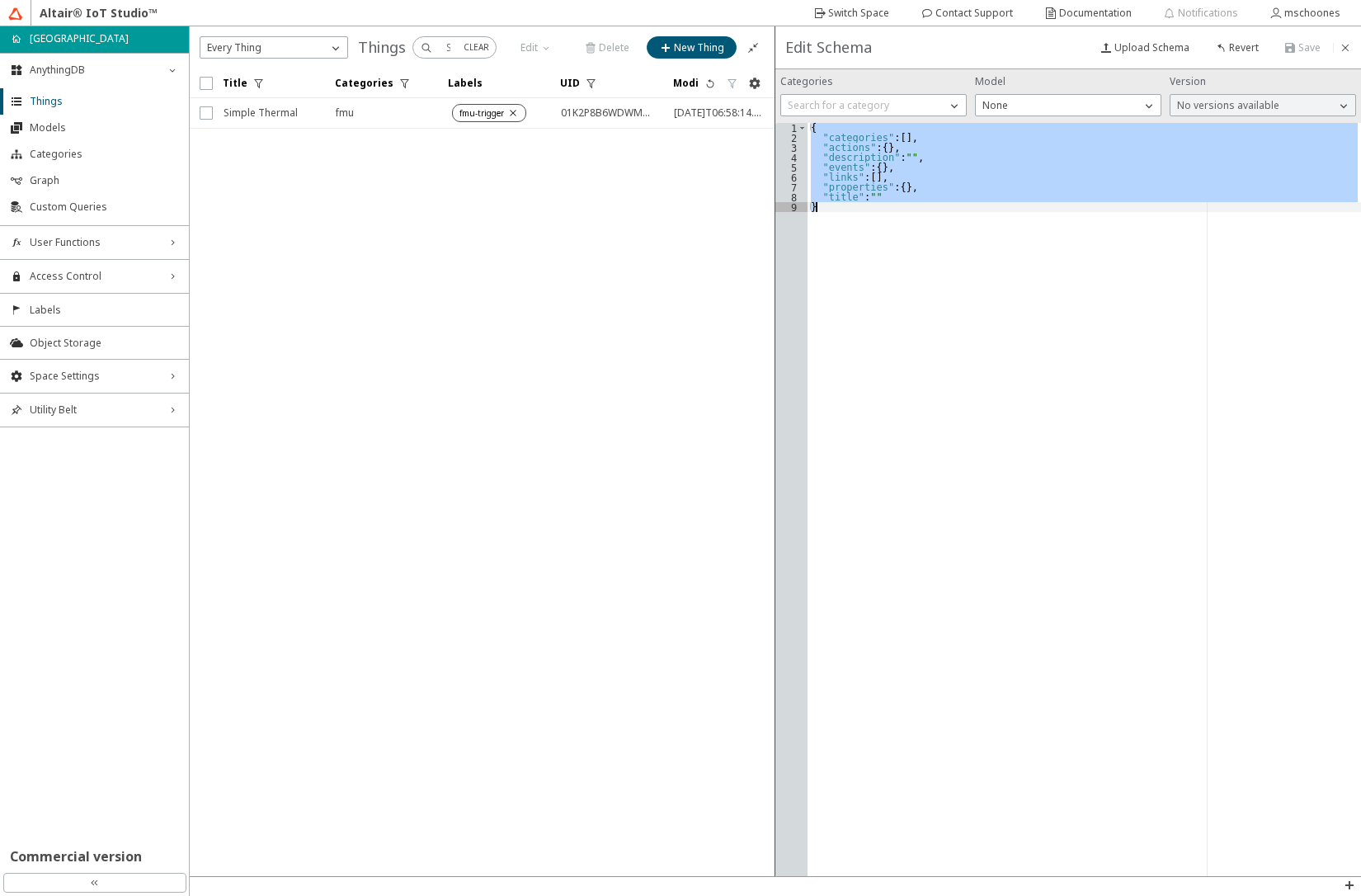
paste textarea "Cursor at row 9"
type textarea "}"
